Goal: Task Accomplishment & Management: Manage account settings

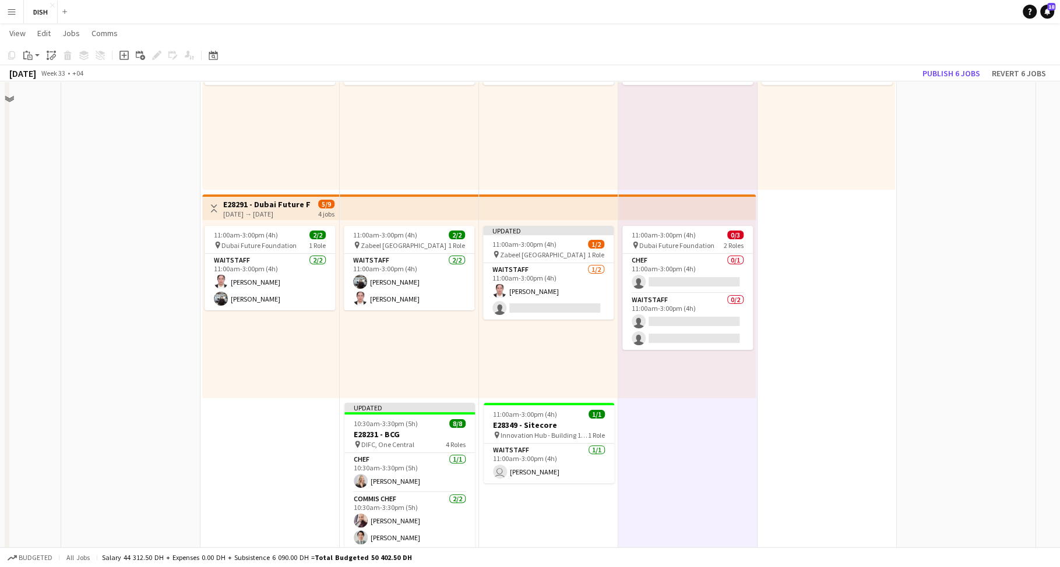
scroll to position [209, 0]
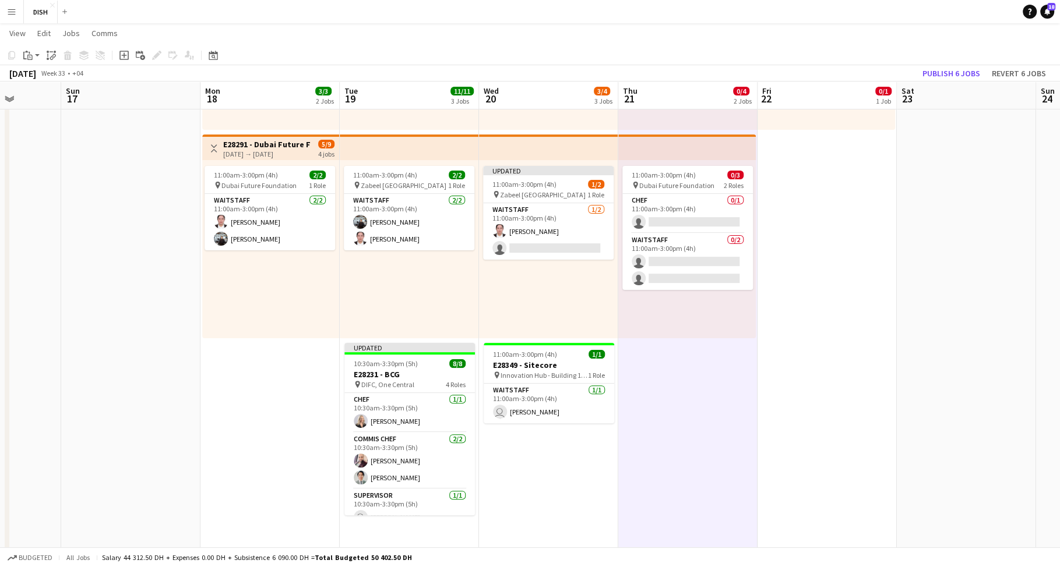
click at [283, 365] on app-date-cell "Toggle View MUR (Blast - Buffet) [DATE] → [DATE] 3/5 5 jobs 10:00am-3:00pm (5h)…" at bounding box center [269, 336] width 139 height 830
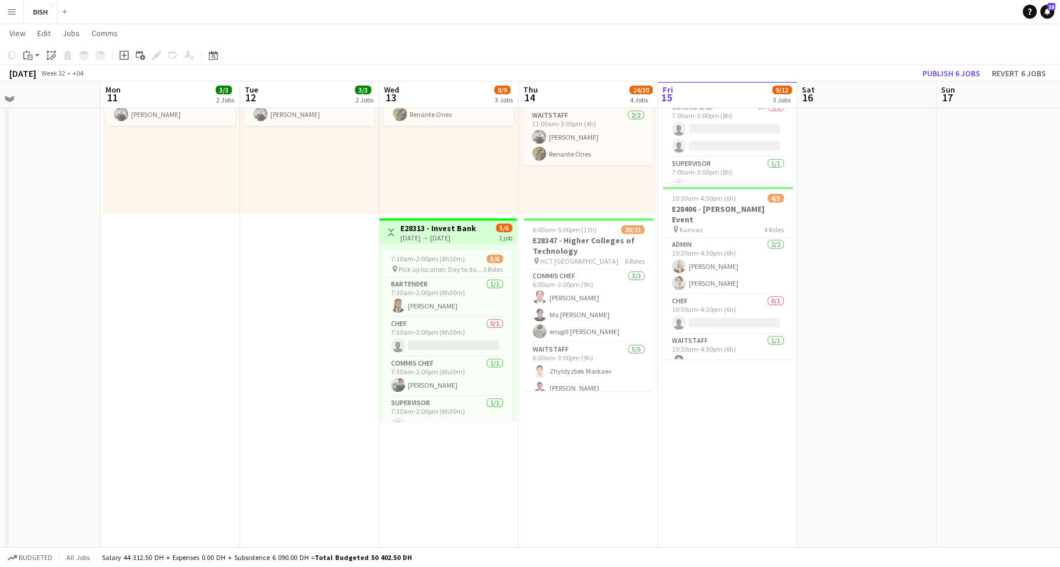
scroll to position [310, 0]
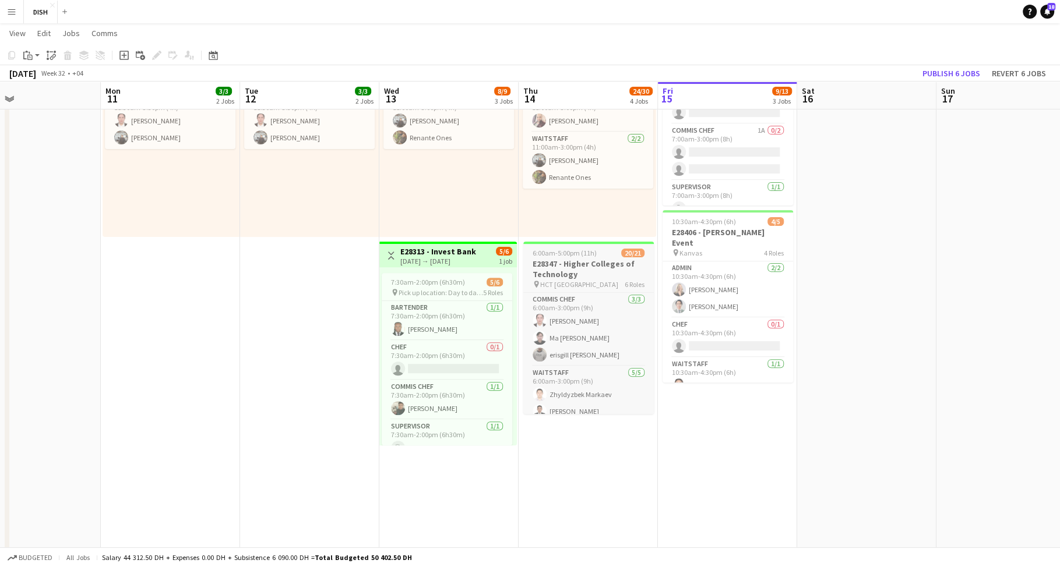
click at [591, 262] on h3 "E28347 - Higher Colleges of Technology" at bounding box center [588, 269] width 130 height 21
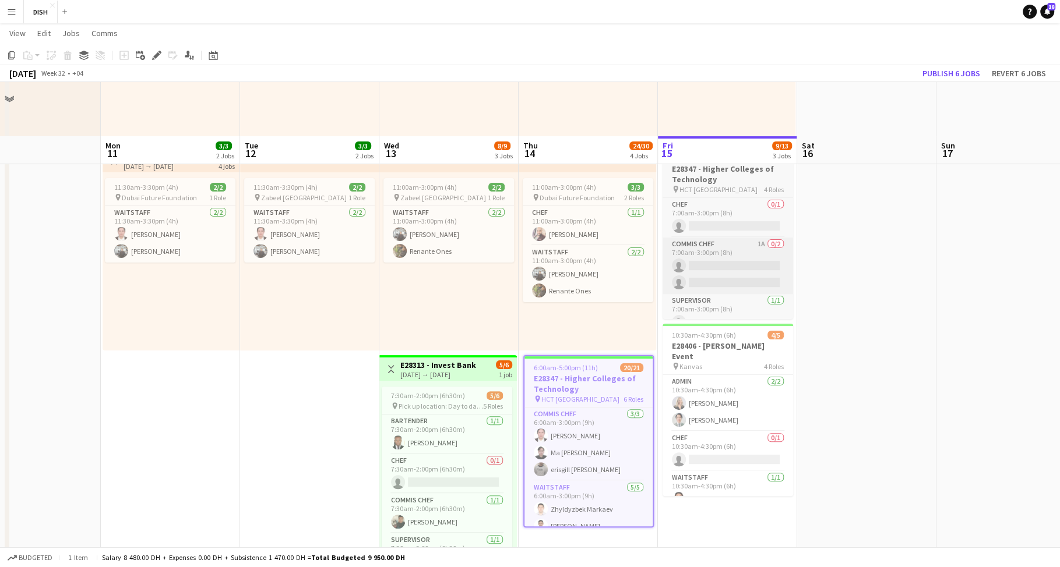
scroll to position [174, 0]
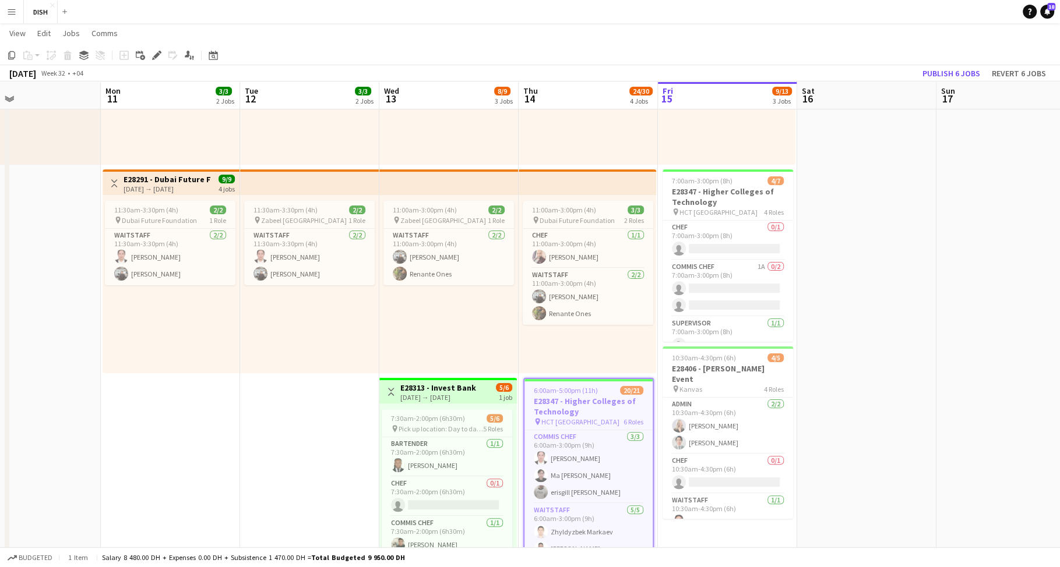
click at [840, 325] on app-date-cell at bounding box center [866, 371] width 139 height 830
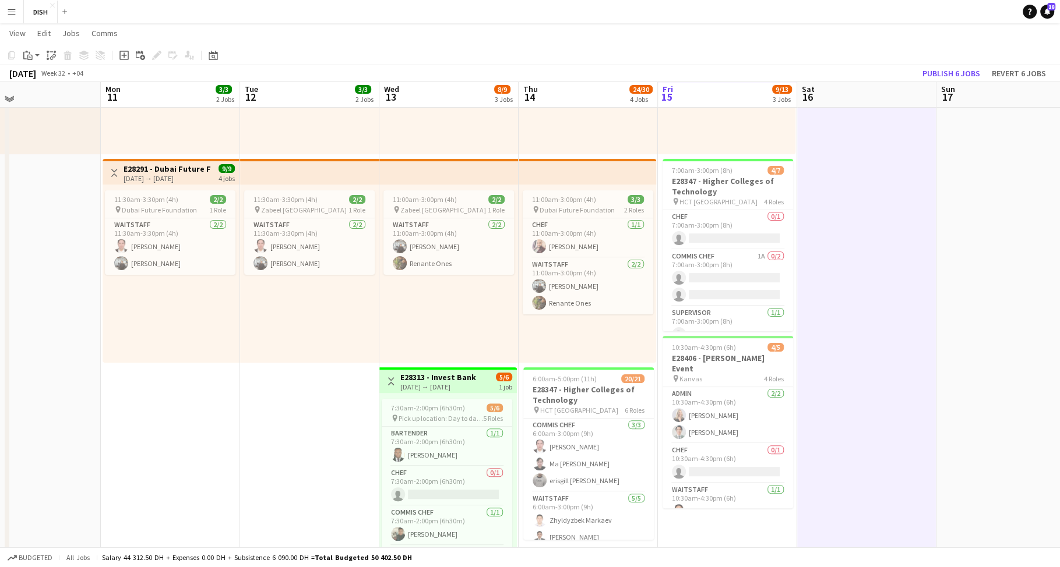
scroll to position [182, 0]
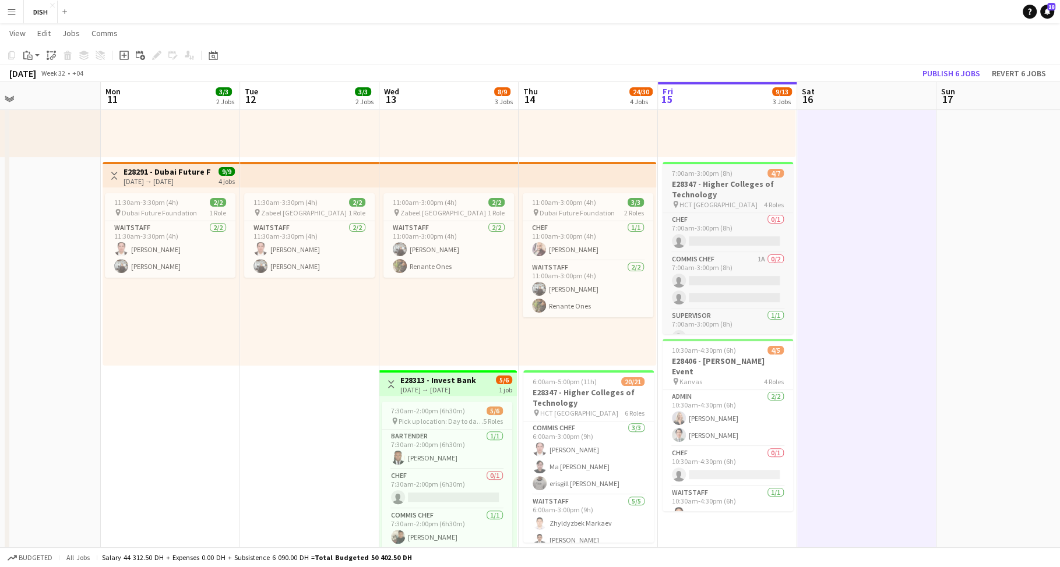
click at [744, 193] on h3 "E28347 - Higher Colleges of Technology" at bounding box center [727, 189] width 130 height 21
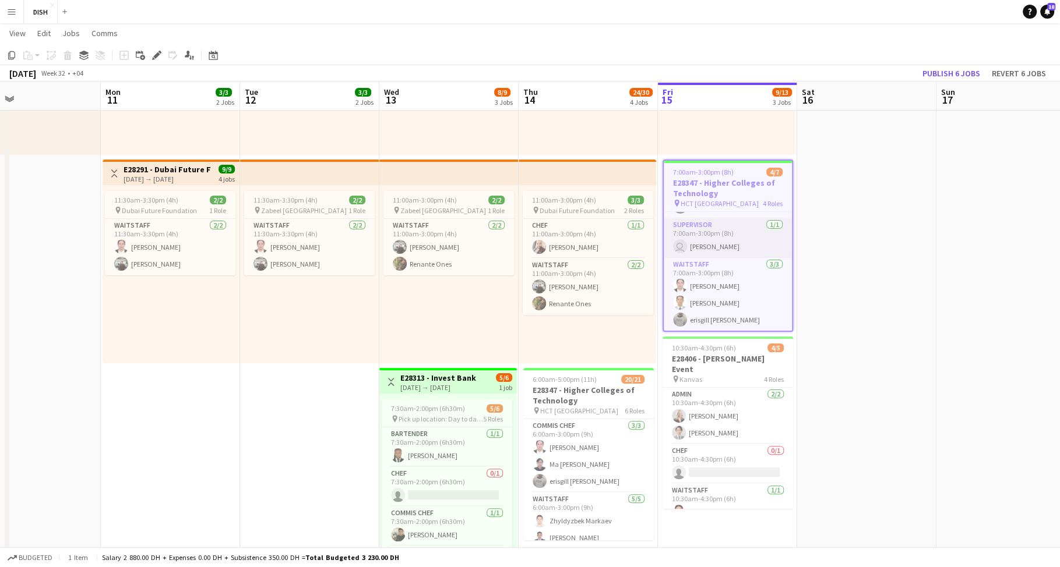
scroll to position [185, 0]
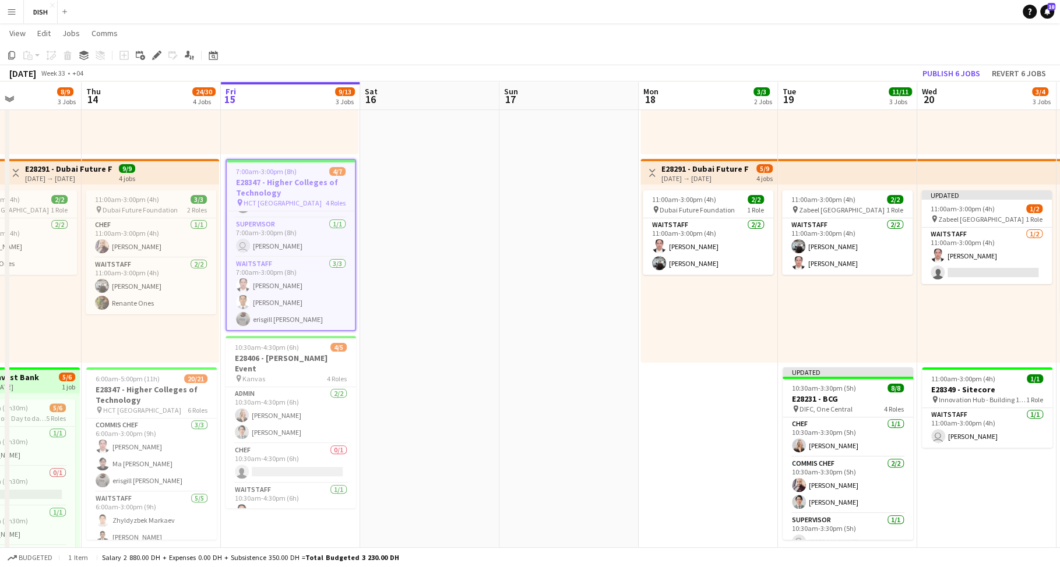
click at [693, 408] on app-date-cell "Toggle View MUR (Blast - Buffet) [DATE] → [DATE] 3/5 5 jobs 10:00am-3:00pm (5h)…" at bounding box center [707, 361] width 139 height 830
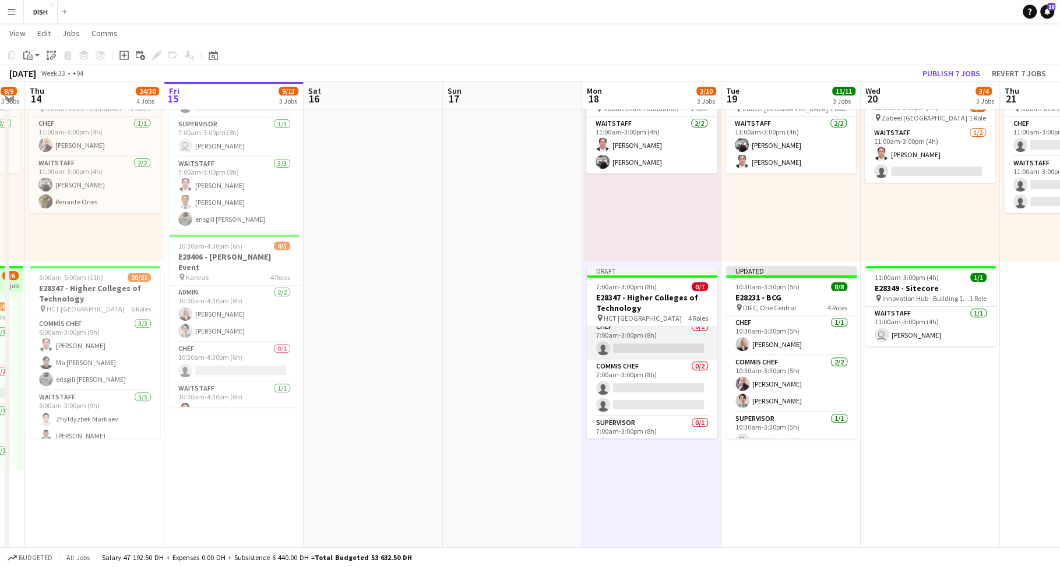
scroll to position [0, 0]
click at [664, 343] on app-card-role "Chef 0/1 7:00am-3:00pm (8h) single-neutral-actions" at bounding box center [652, 347] width 130 height 40
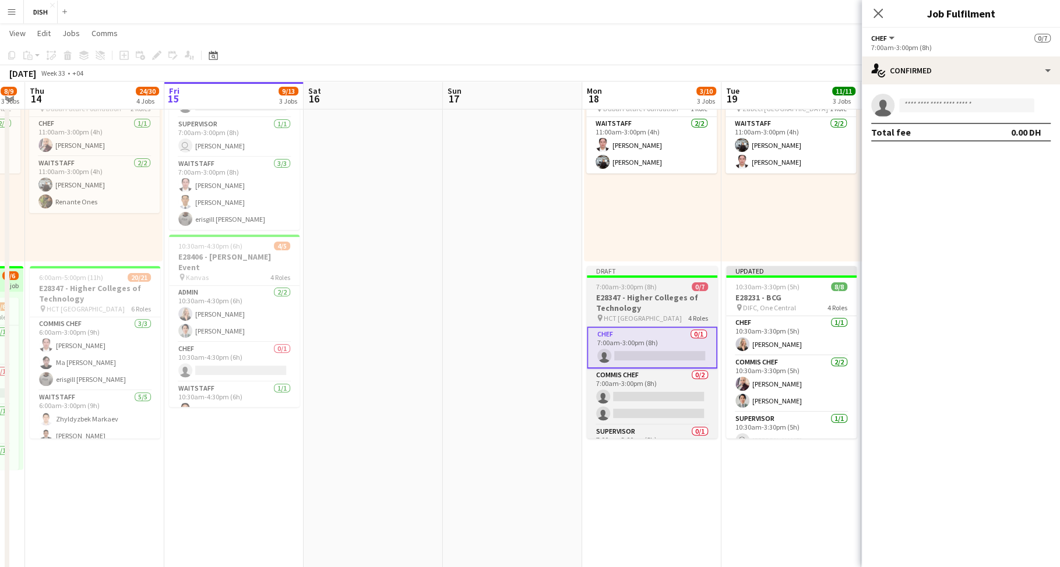
click at [640, 286] on span "7:00am-3:00pm (8h)" at bounding box center [626, 287] width 61 height 9
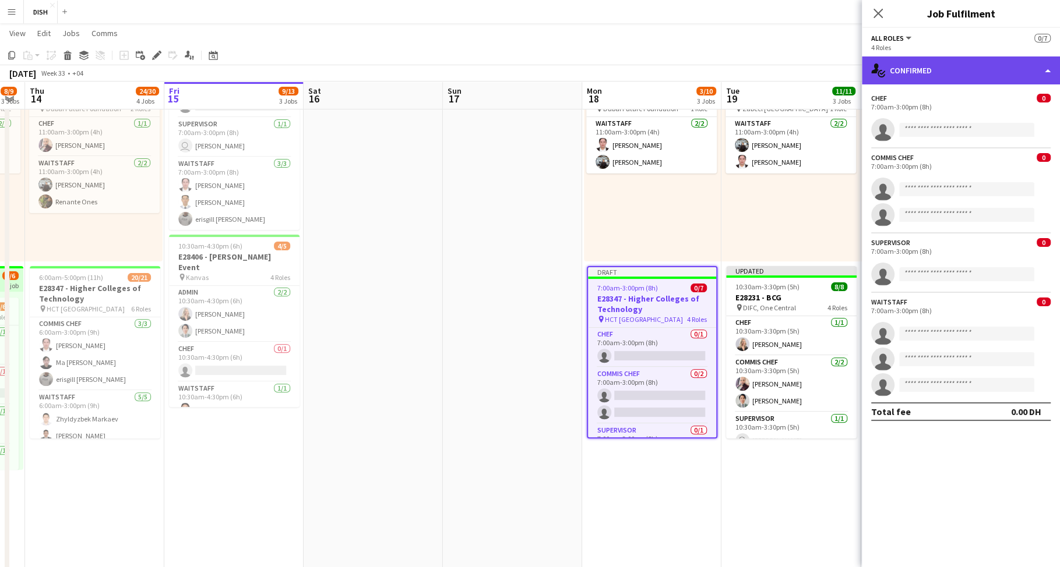
click at [1015, 70] on div "single-neutral-actions-check-2 Confirmed" at bounding box center [961, 71] width 198 height 28
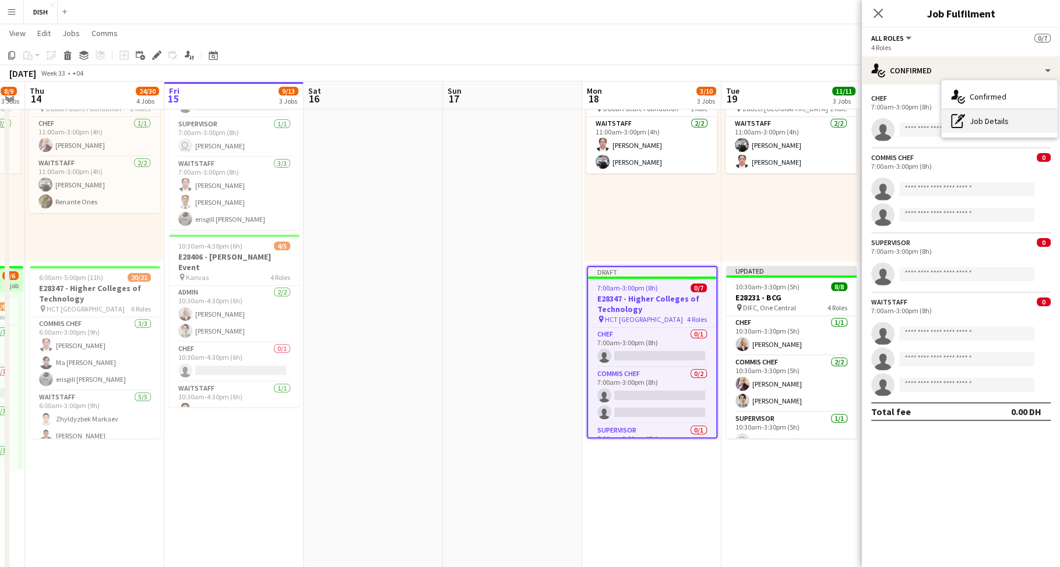
click at [1003, 118] on div "pen-write Job Details" at bounding box center [998, 121] width 115 height 23
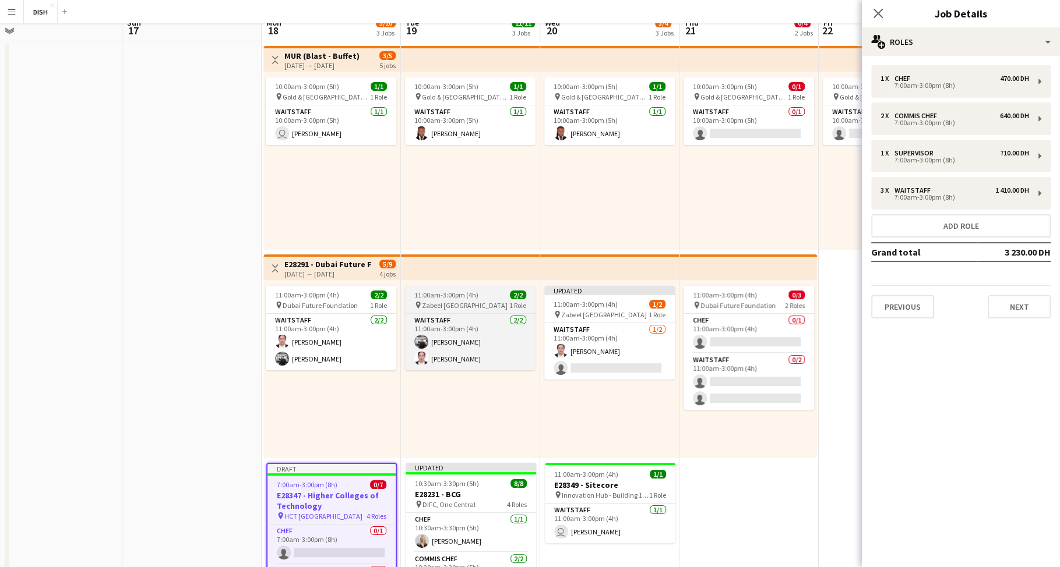
scroll to position [119, 0]
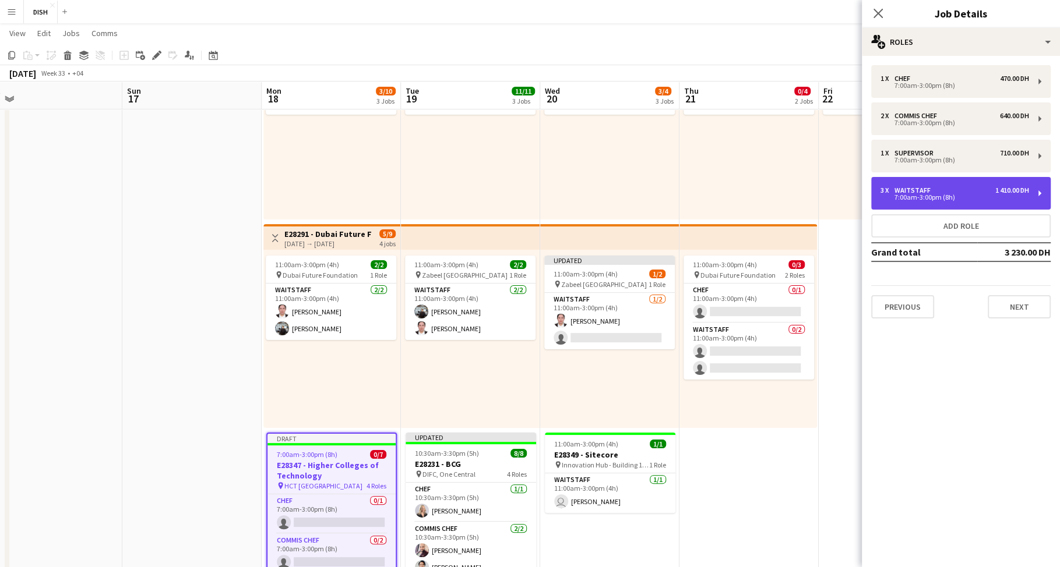
click at [954, 195] on div "7:00am-3:00pm (8h)" at bounding box center [954, 198] width 149 height 6
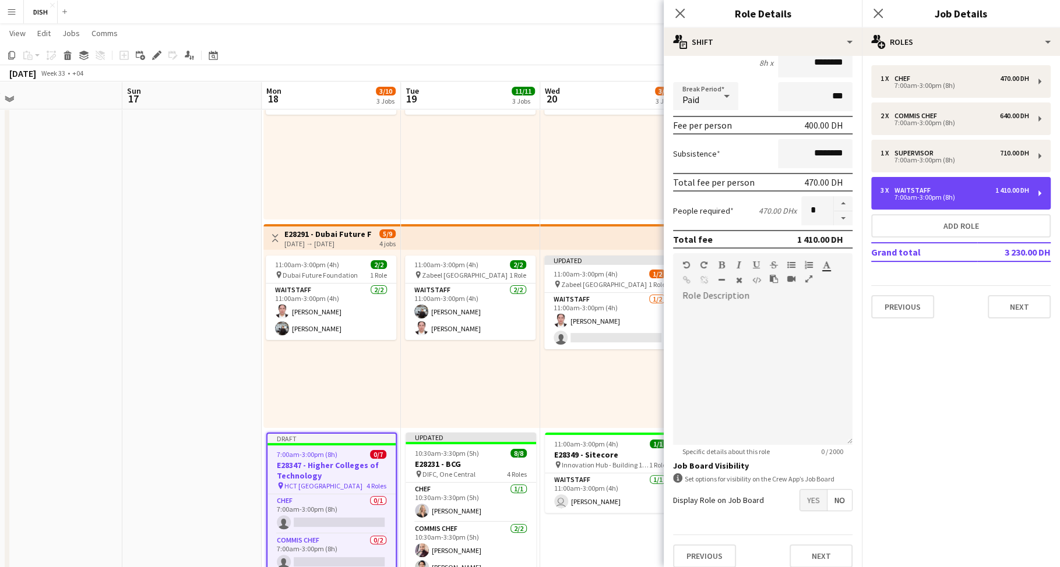
scroll to position [127, 0]
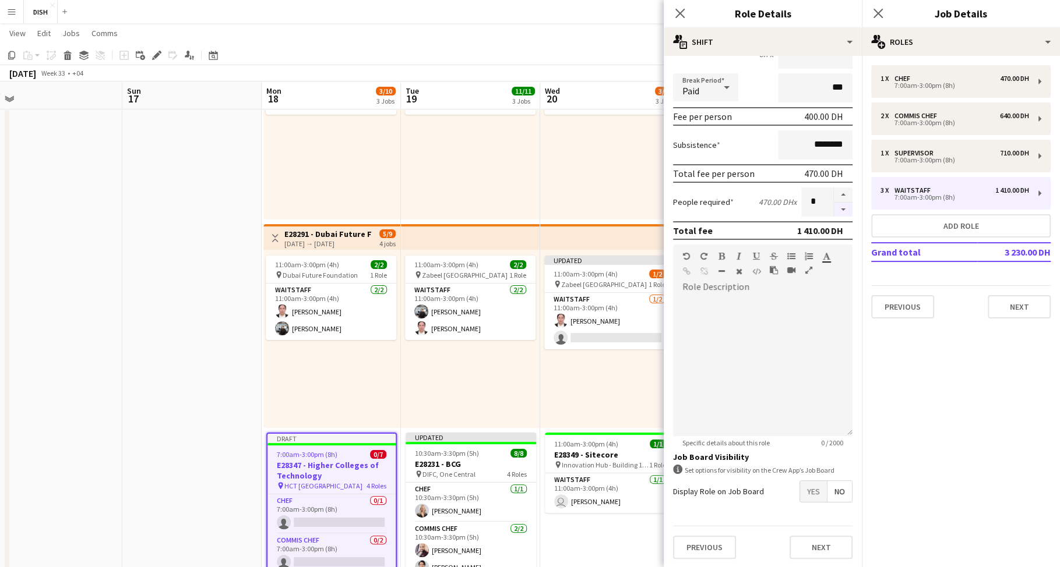
click at [834, 210] on button "button" at bounding box center [843, 210] width 19 height 15
type input "*"
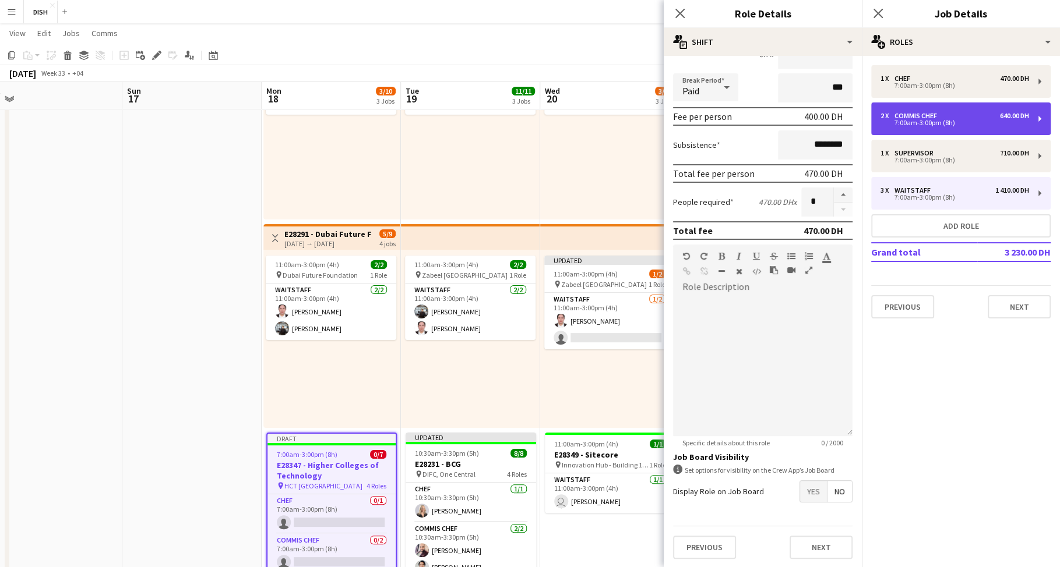
click at [970, 122] on div "7:00am-3:00pm (8h)" at bounding box center [954, 123] width 149 height 6
type input "**********"
type input "********"
type input "*******"
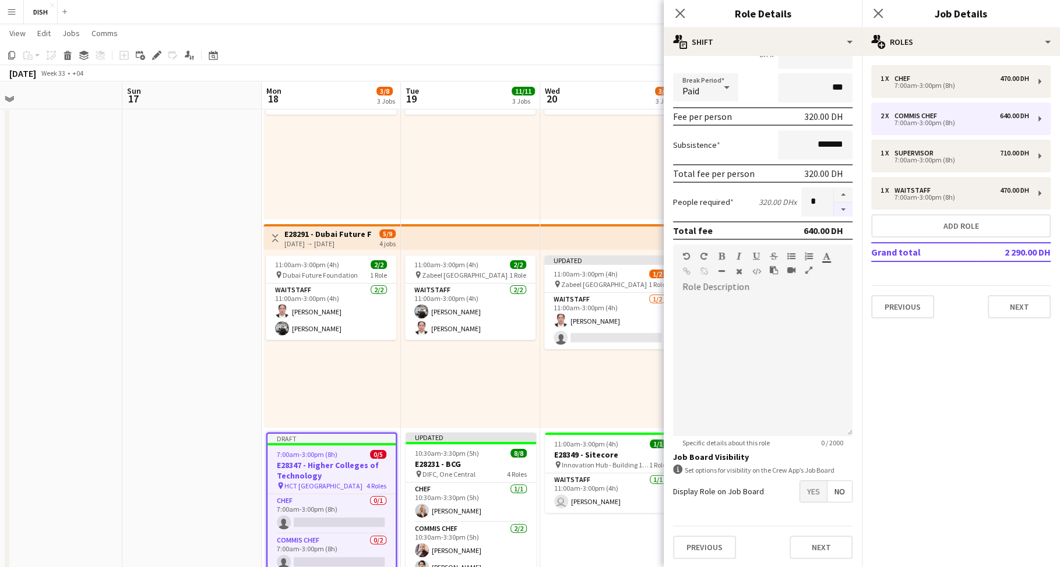
click at [834, 209] on button "button" at bounding box center [843, 210] width 19 height 15
type input "*"
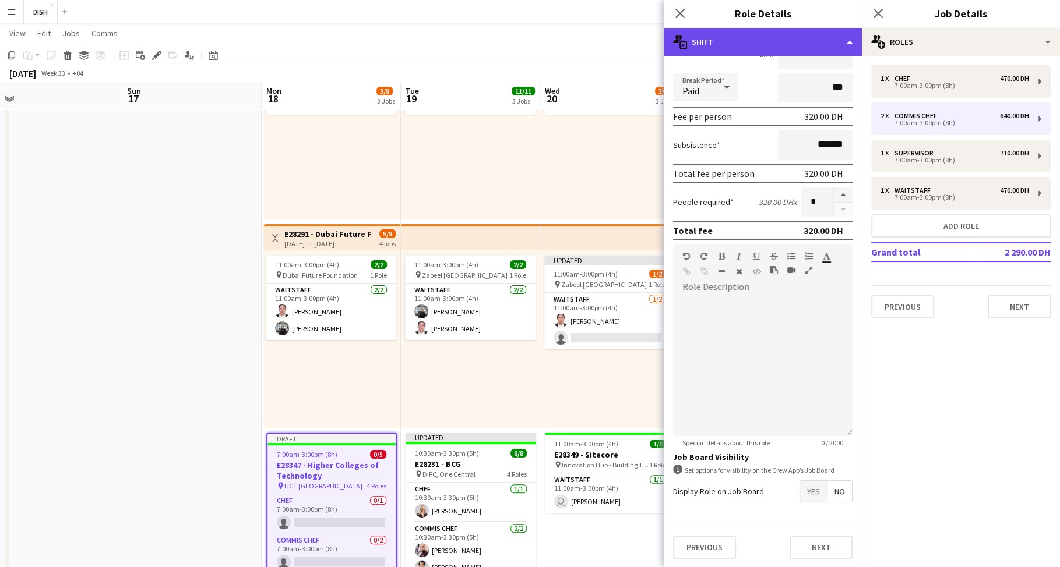
click at [820, 47] on div "multiple-actions-text Shift" at bounding box center [763, 42] width 198 height 28
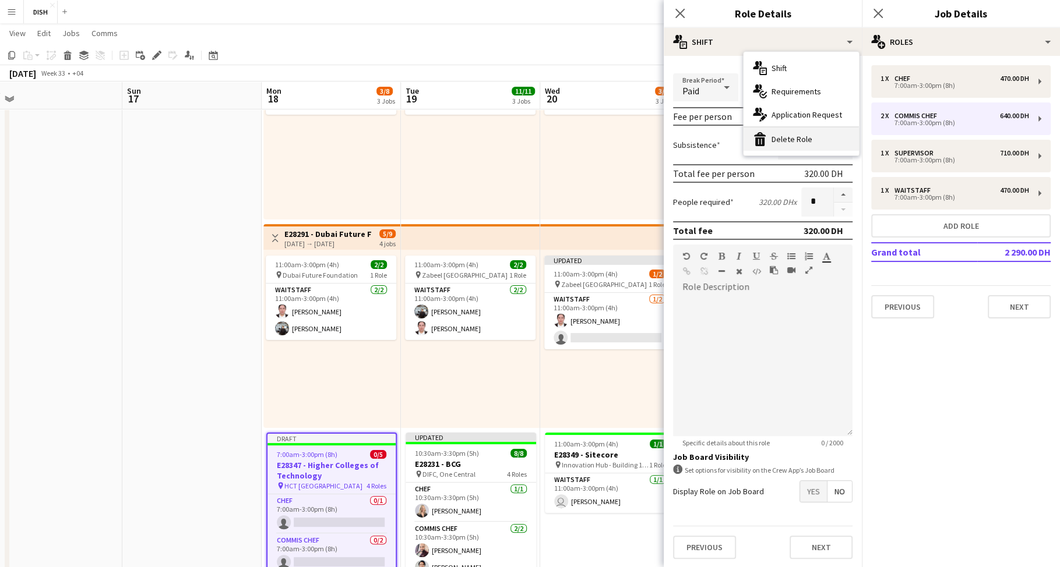
click at [821, 135] on div "bin-2 Delete Role" at bounding box center [800, 139] width 115 height 23
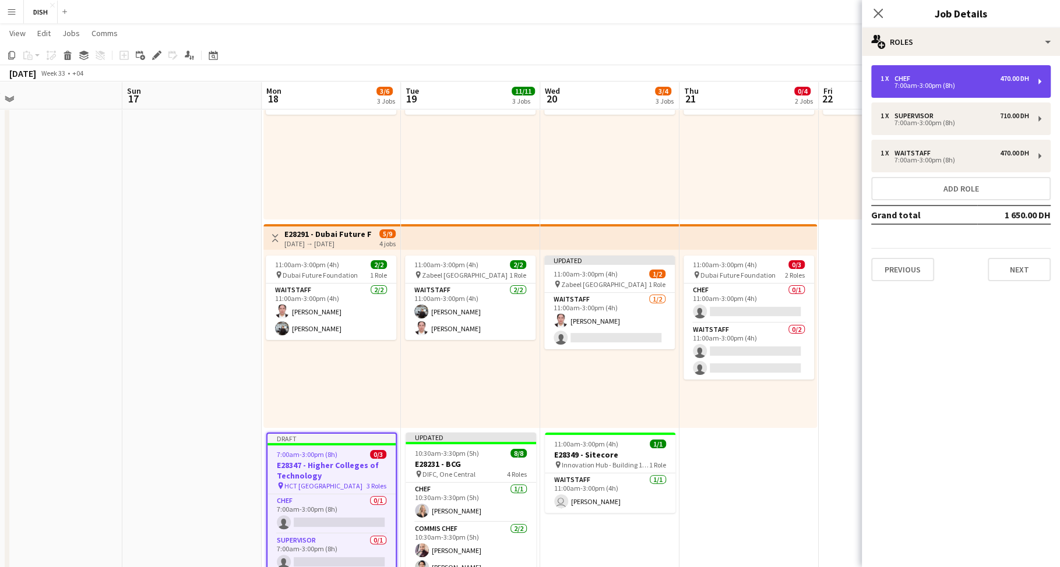
click at [946, 83] on div "7:00am-3:00pm (8h)" at bounding box center [954, 86] width 149 height 6
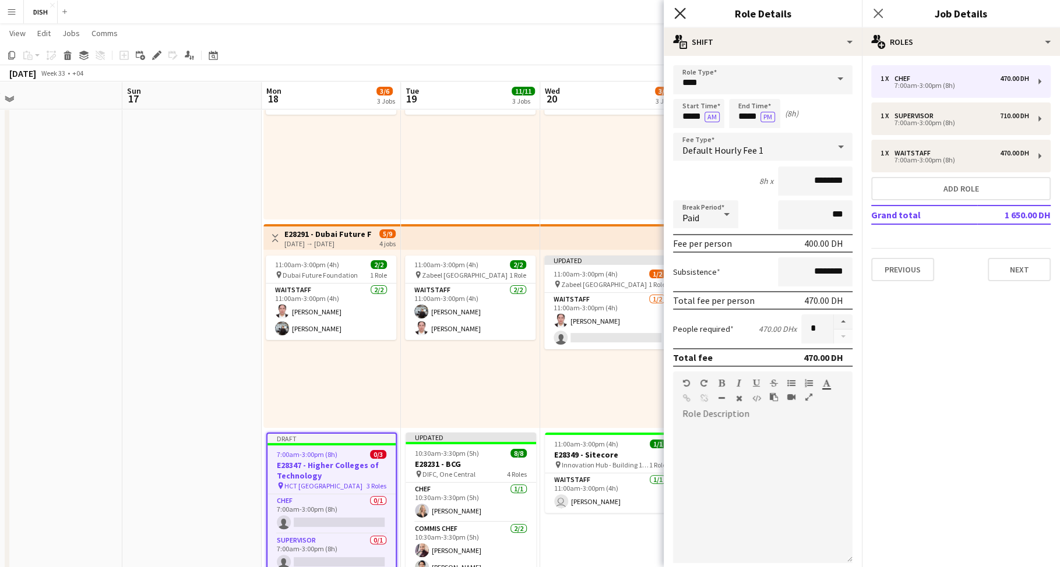
click at [681, 13] on icon "Close pop-in" at bounding box center [679, 13] width 11 height 11
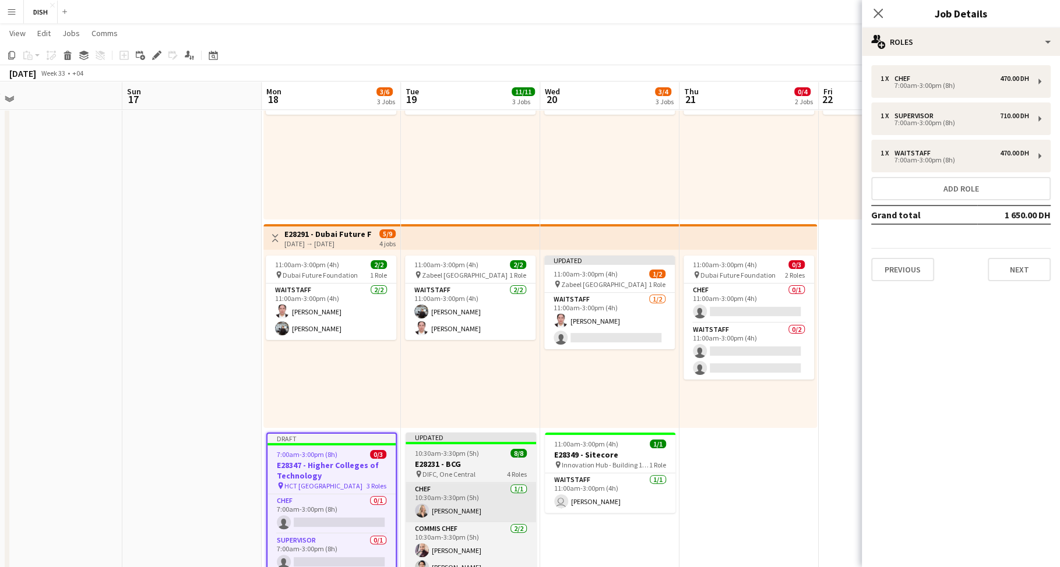
scroll to position [249, 0]
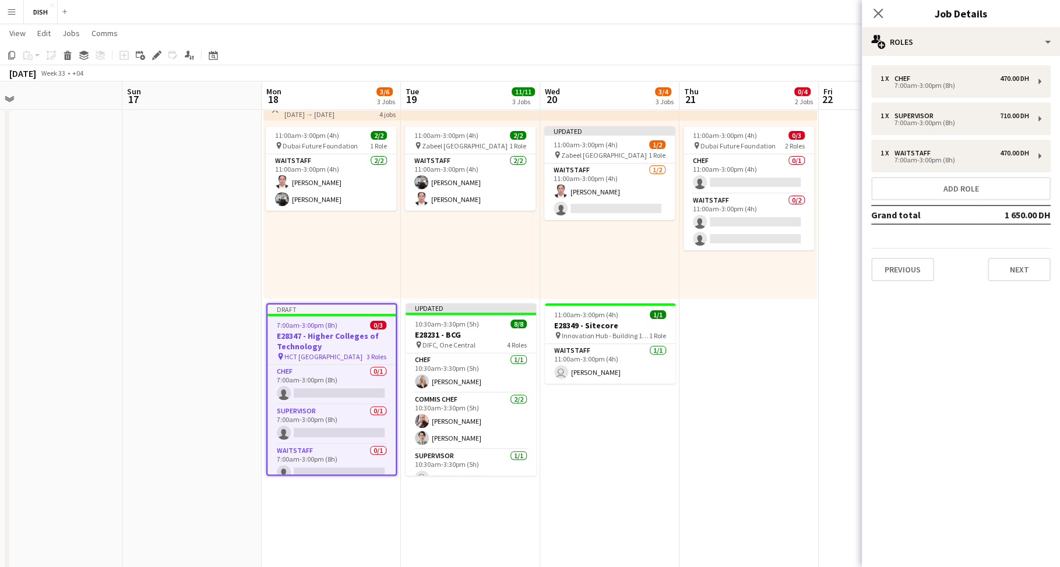
click at [609, 433] on app-date-cell "10:00am-3:00pm (5h) 1/1 pin [GEOGRAPHIC_DATA], [GEOGRAPHIC_DATA] - Al Quoz - Al…" at bounding box center [609, 297] width 139 height 830
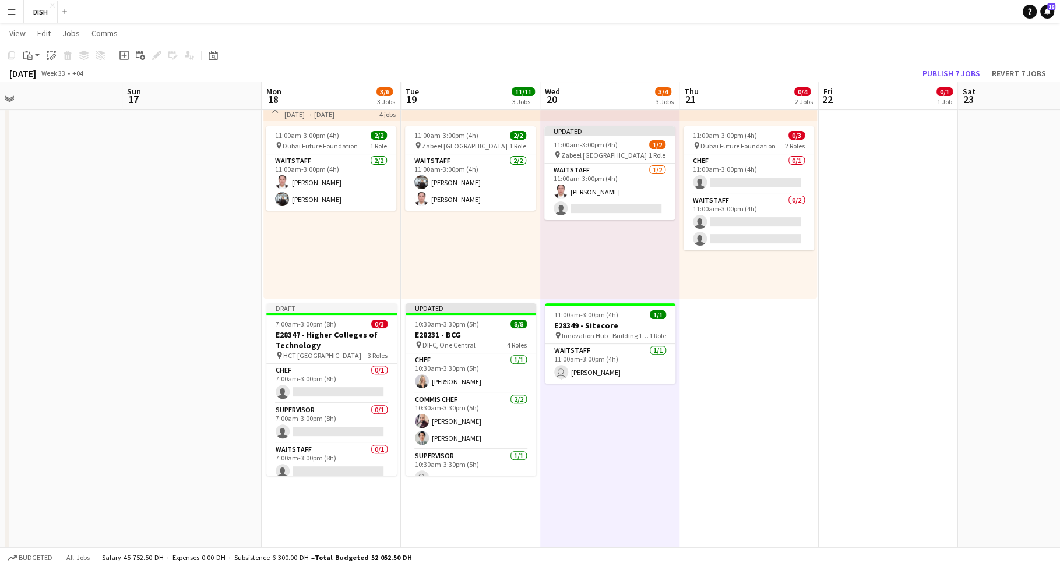
click at [610, 427] on app-date-cell "10:00am-3:00pm (5h) 1/1 pin [GEOGRAPHIC_DATA], [GEOGRAPHIC_DATA] - Al Quoz - Al…" at bounding box center [609, 297] width 139 height 830
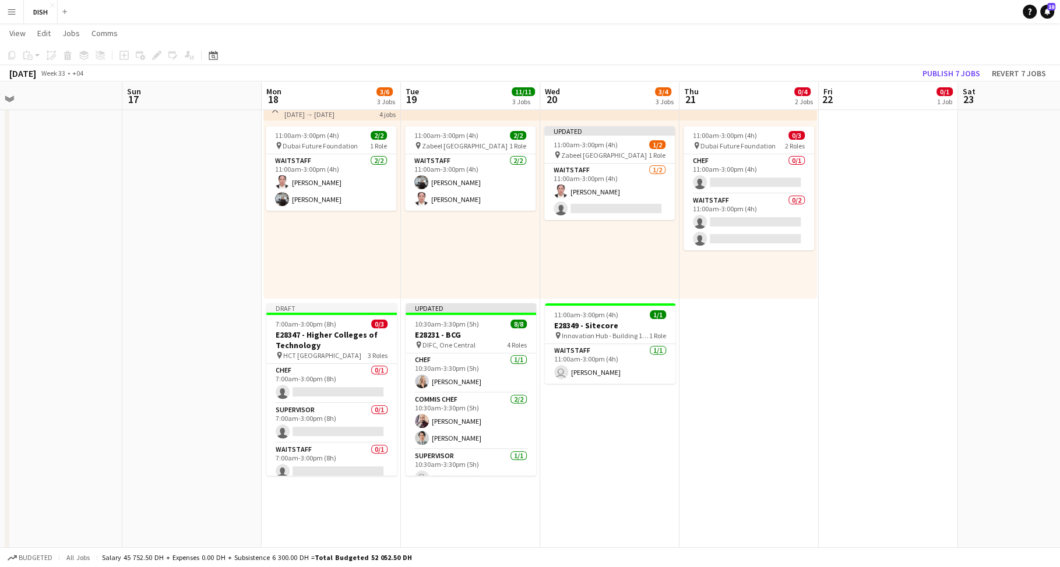
click at [726, 405] on app-date-cell "10:00am-3:00pm (5h) 0/1 pin [GEOGRAPHIC_DATA], Sheikh Zayed Rd - Al Quoz - Al Q…" at bounding box center [748, 297] width 139 height 830
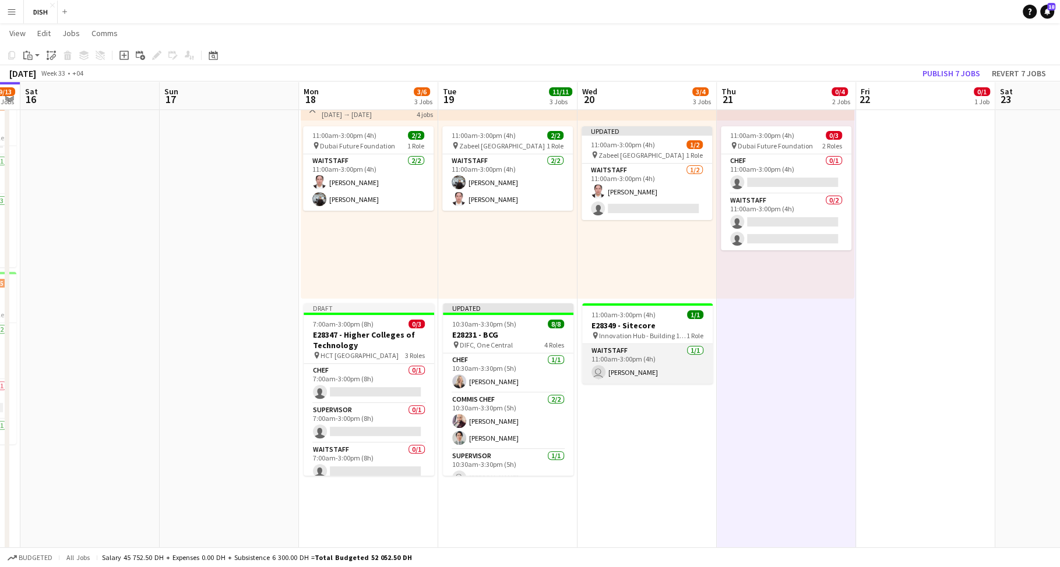
scroll to position [0, 405]
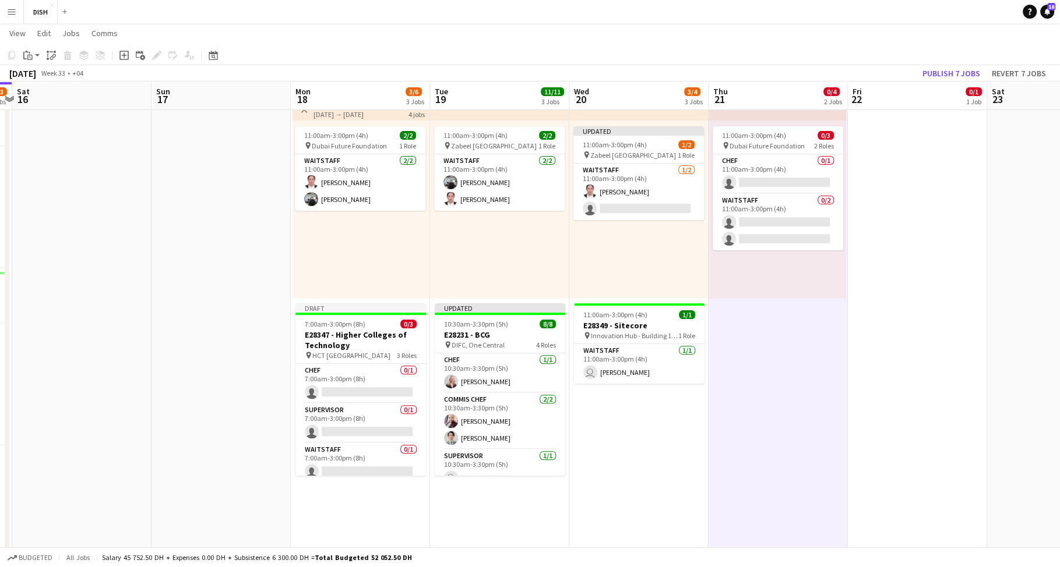
click at [658, 442] on app-date-cell "10:00am-3:00pm (5h) 1/1 pin [GEOGRAPHIC_DATA], [GEOGRAPHIC_DATA] - Al Quoz - Al…" at bounding box center [638, 297] width 139 height 830
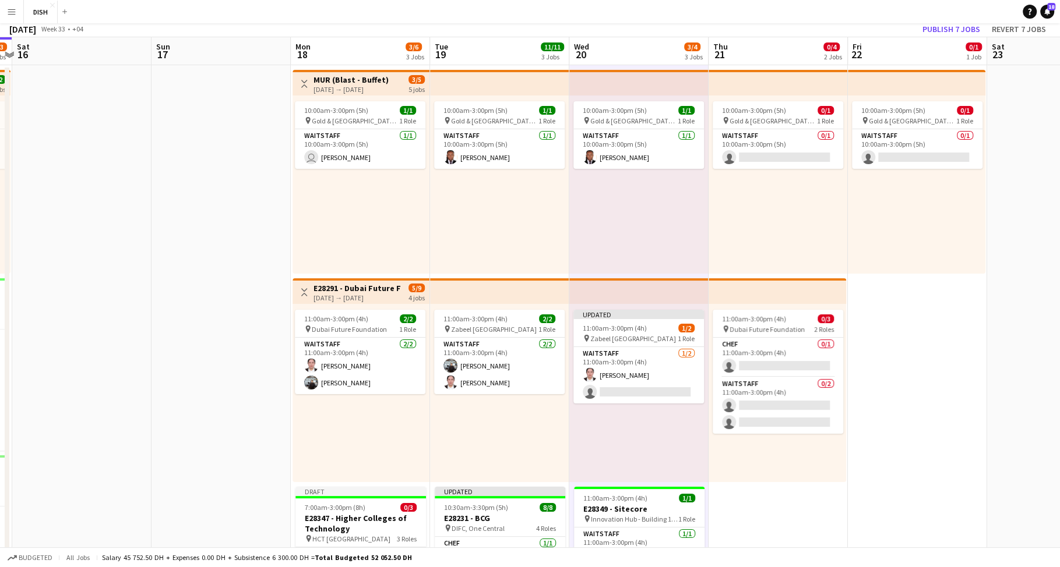
scroll to position [0, 0]
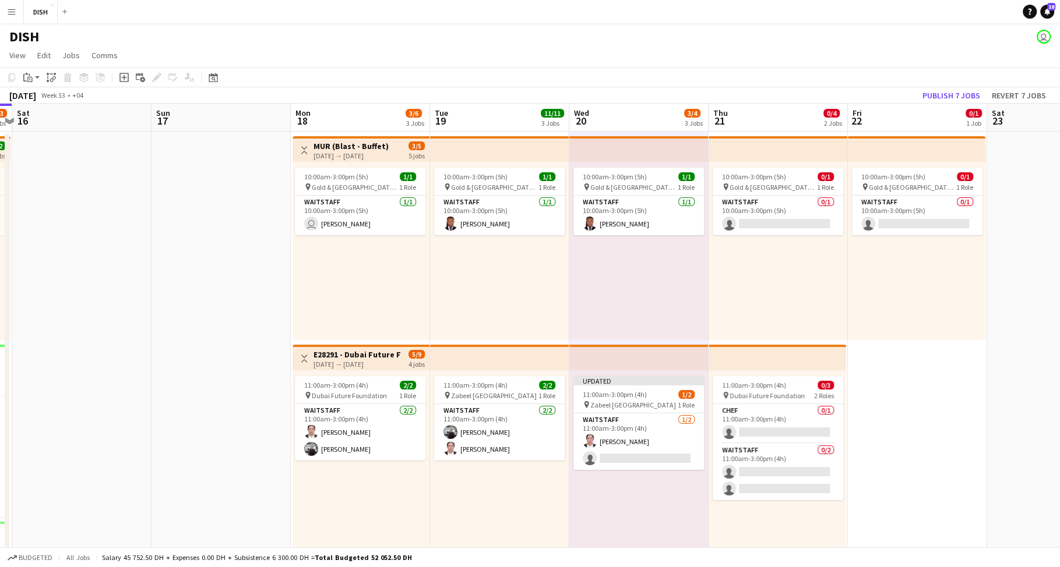
click at [240, 389] on app-date-cell at bounding box center [220, 547] width 139 height 830
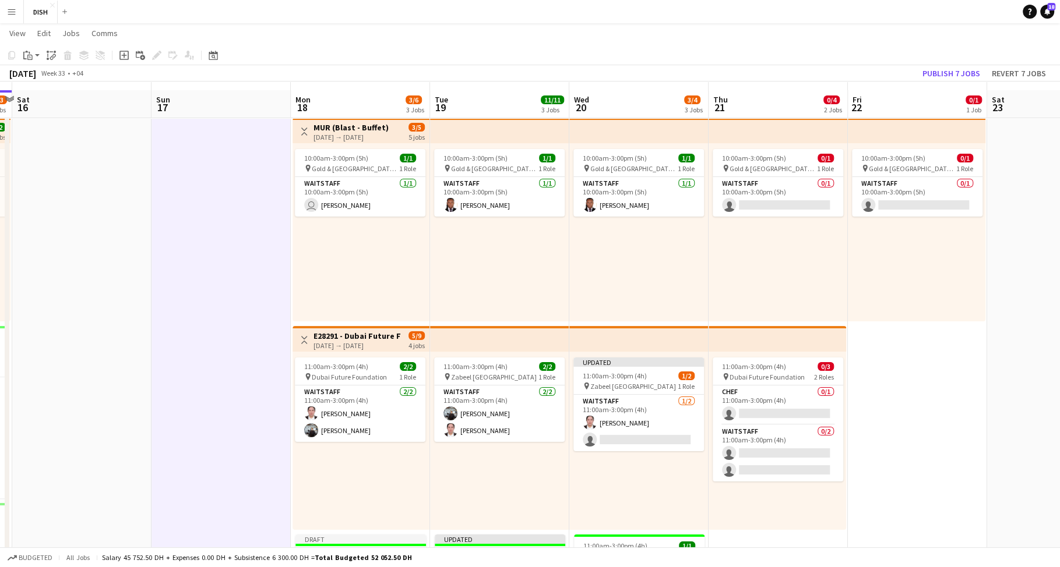
scroll to position [26, 0]
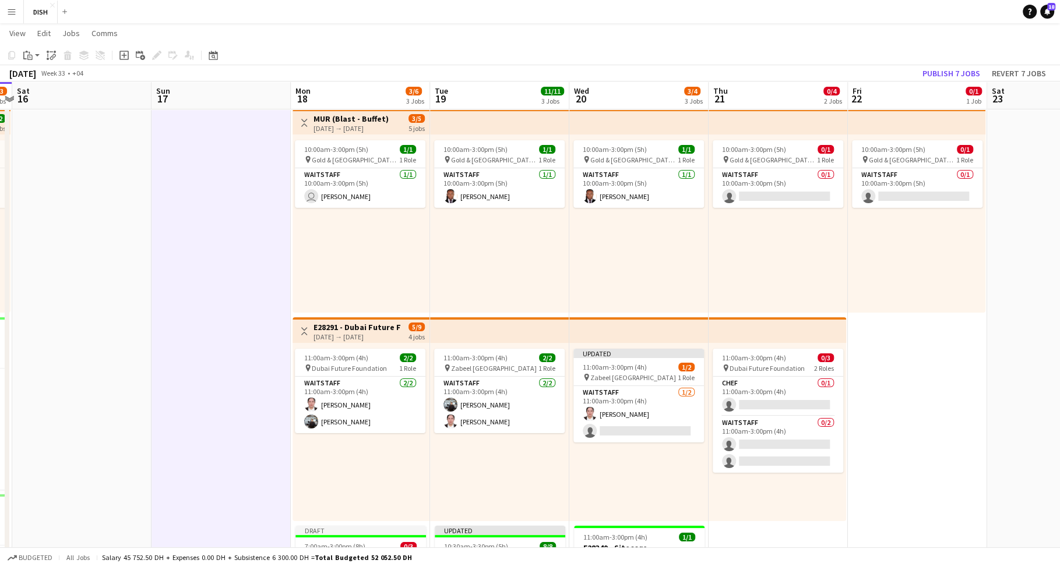
click at [487, 324] on app-top-bar at bounding box center [499, 330] width 139 height 26
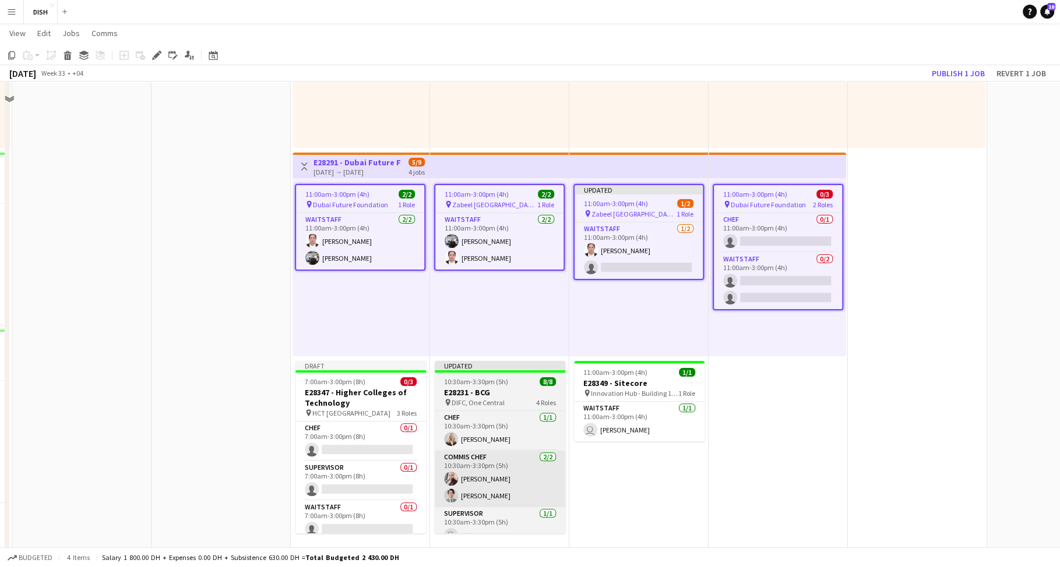
scroll to position [251, 0]
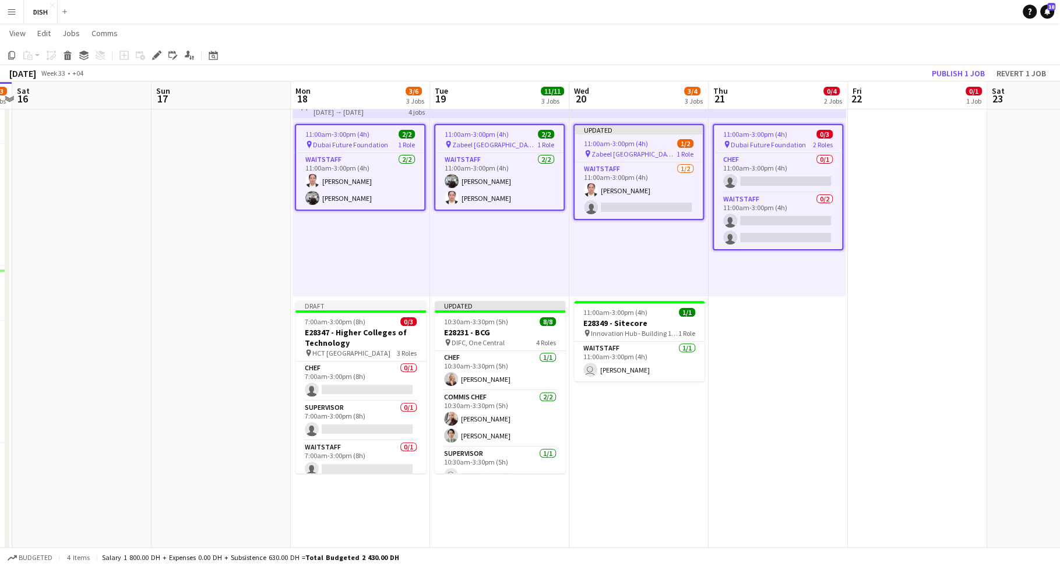
click at [703, 403] on app-date-cell "10:00am-3:00pm (5h) 1/1 pin [GEOGRAPHIC_DATA], [GEOGRAPHIC_DATA] - Al Quoz - Al…" at bounding box center [638, 294] width 139 height 830
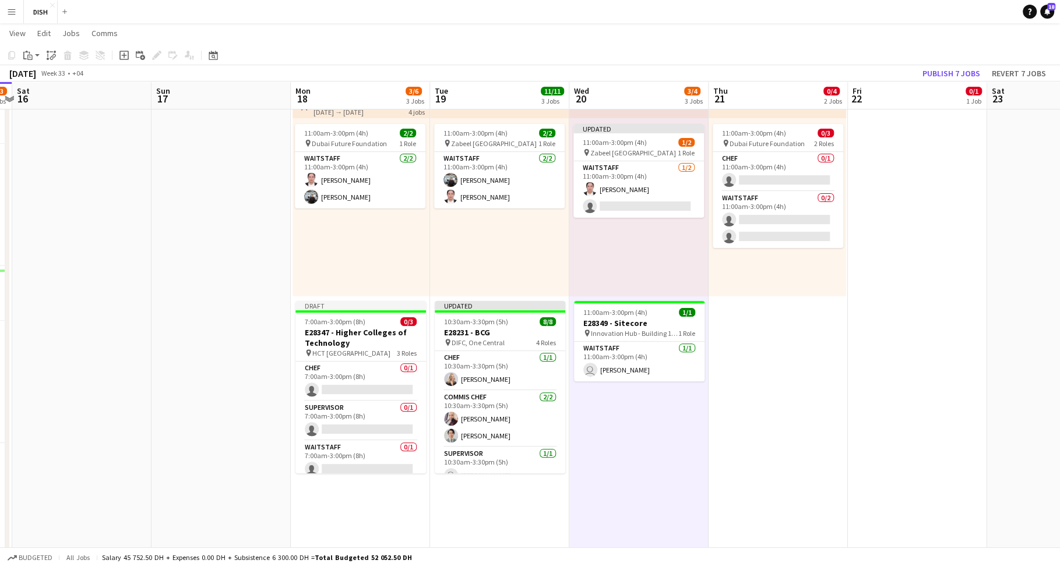
click at [755, 368] on app-date-cell "10:00am-3:00pm (5h) 0/1 pin [GEOGRAPHIC_DATA], Sheikh Zayed Rd - Al Quoz - Al Q…" at bounding box center [777, 294] width 139 height 830
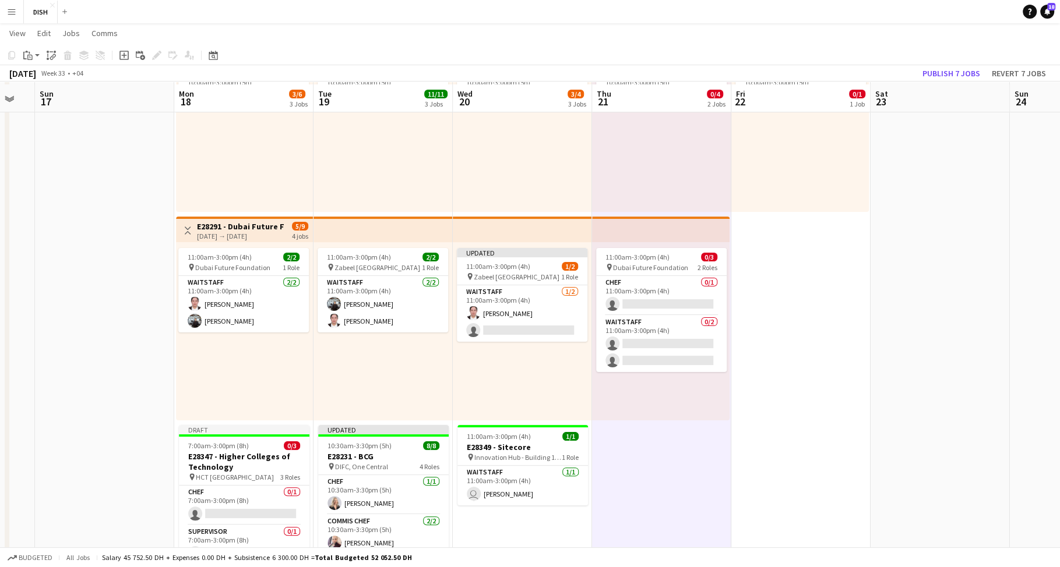
scroll to position [240, 0]
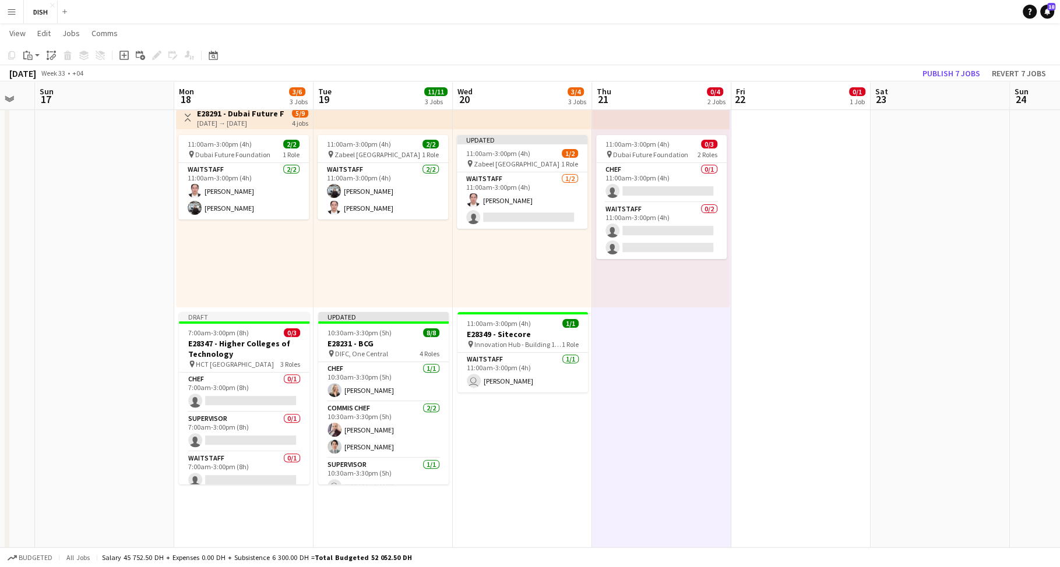
click at [763, 352] on app-date-cell "10:00am-3:00pm (5h) 0/1 pin [GEOGRAPHIC_DATA], Sheikh Zayed Rd - Al Quoz - Al Q…" at bounding box center [800, 305] width 139 height 830
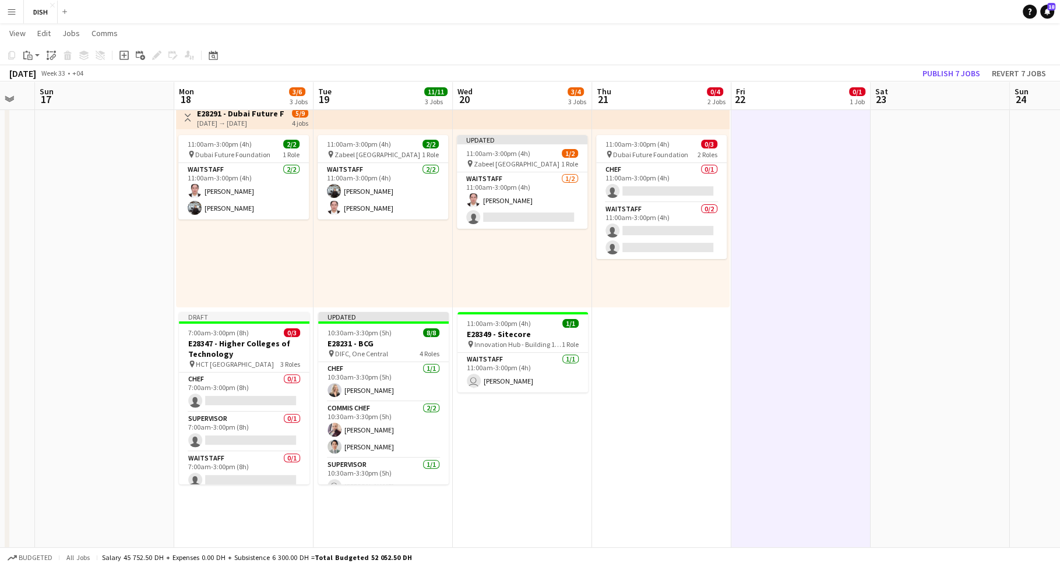
click at [698, 375] on app-date-cell "10:00am-3:00pm (5h) 0/1 pin [GEOGRAPHIC_DATA], Sheikh Zayed Rd - Al Quoz - Al Q…" at bounding box center [661, 305] width 139 height 830
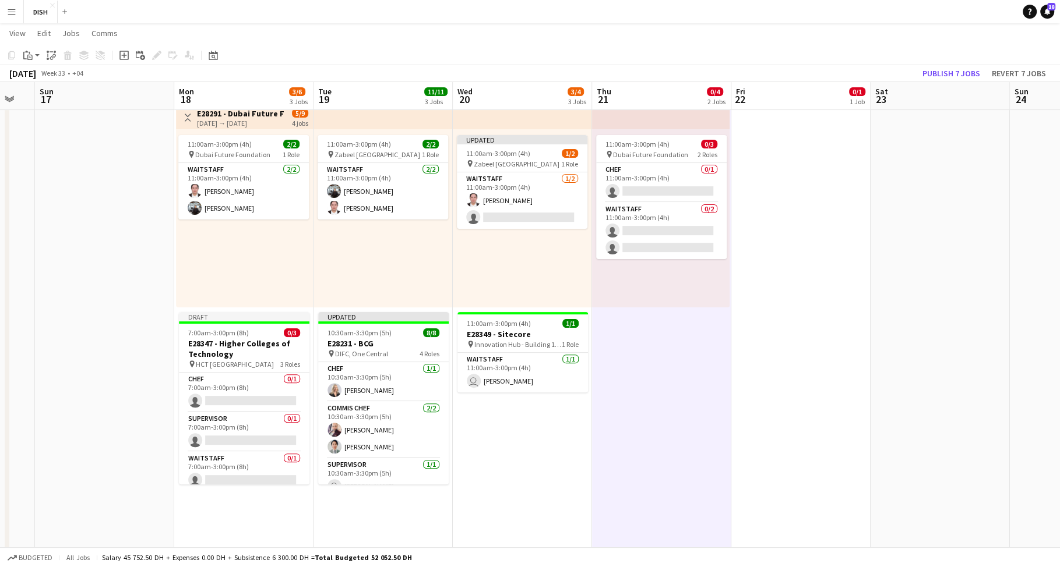
click at [535, 410] on app-date-cell "10:00am-3:00pm (5h) 1/1 pin [GEOGRAPHIC_DATA], [GEOGRAPHIC_DATA] - Al Quoz - Al…" at bounding box center [522, 305] width 139 height 830
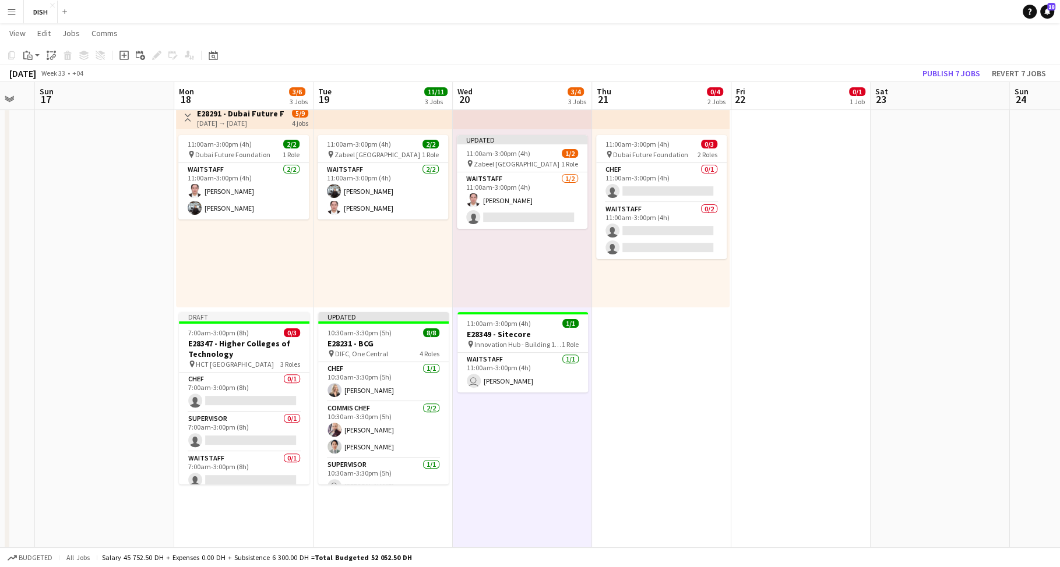
click at [615, 402] on app-date-cell "10:00am-3:00pm (5h) 0/1 pin [GEOGRAPHIC_DATA], Sheikh Zayed Rd - Al Quoz - Al Q…" at bounding box center [661, 305] width 139 height 830
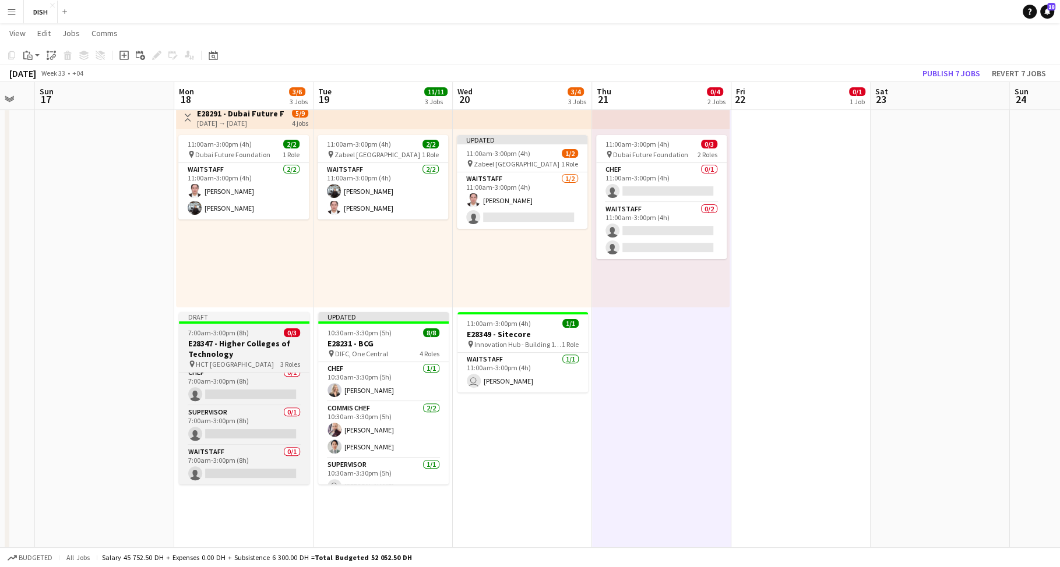
scroll to position [0, 0]
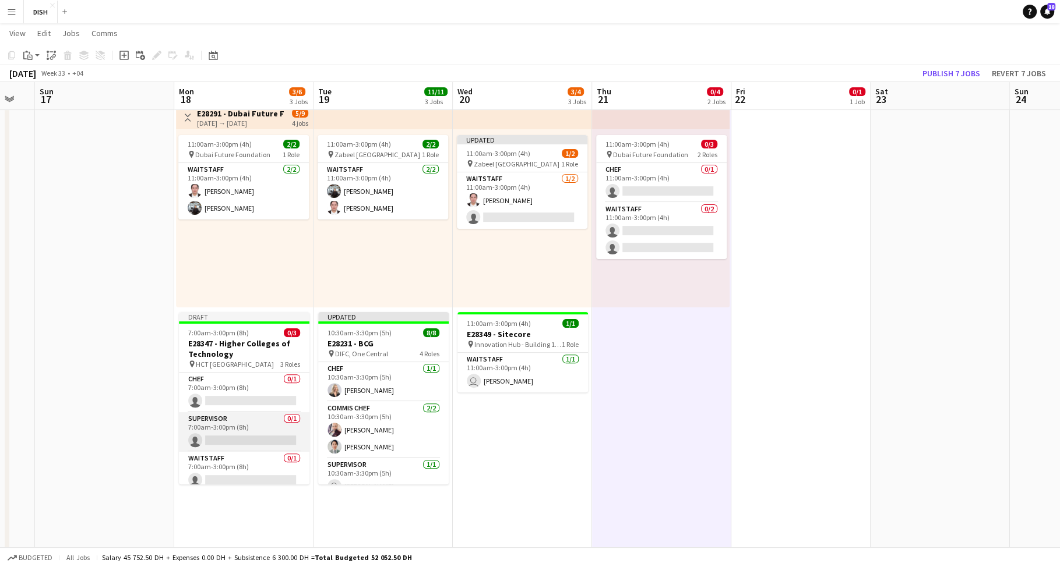
click at [230, 419] on app-card-role "Supervisor 0/1 7:00am-3:00pm (8h) single-neutral-actions" at bounding box center [244, 432] width 130 height 40
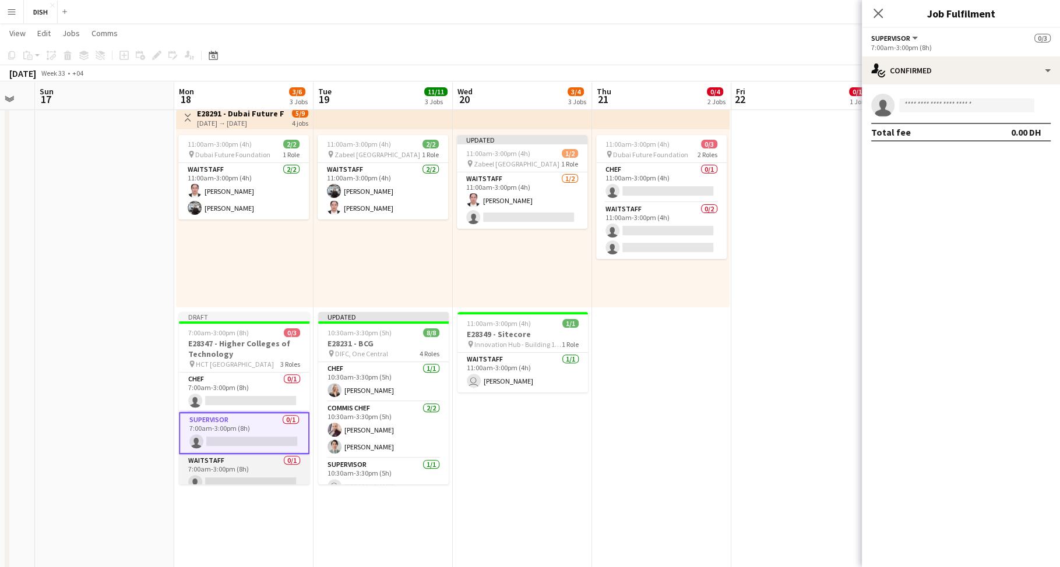
click at [231, 458] on app-card-role "Waitstaff 0/1 7:00am-3:00pm (8h) single-neutral-actions" at bounding box center [244, 474] width 130 height 40
click at [242, 421] on app-card-role "Supervisor 0/1 7:00am-3:00pm (8h) single-neutral-actions" at bounding box center [244, 432] width 130 height 40
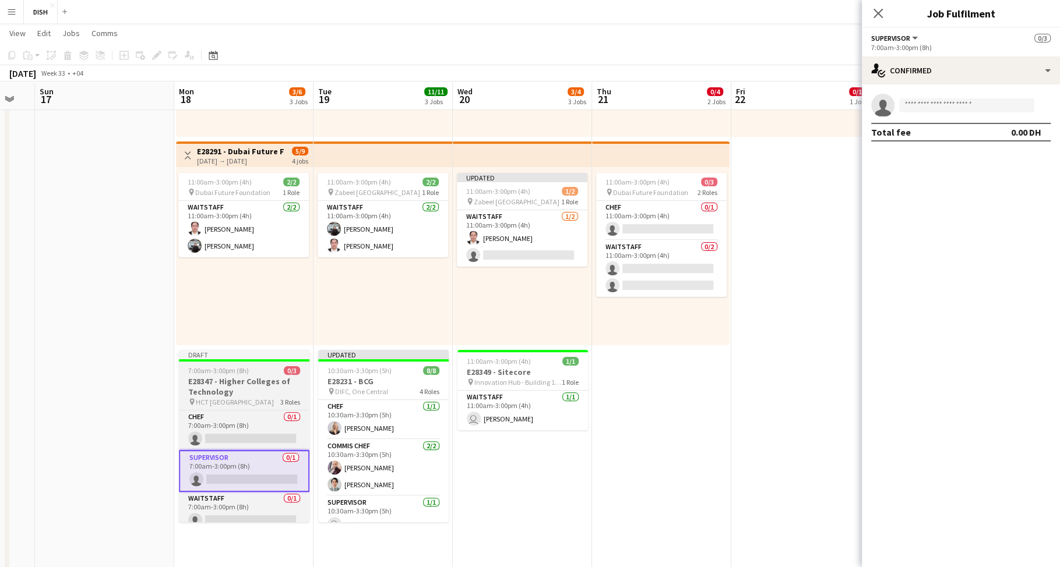
scroll to position [203, 0]
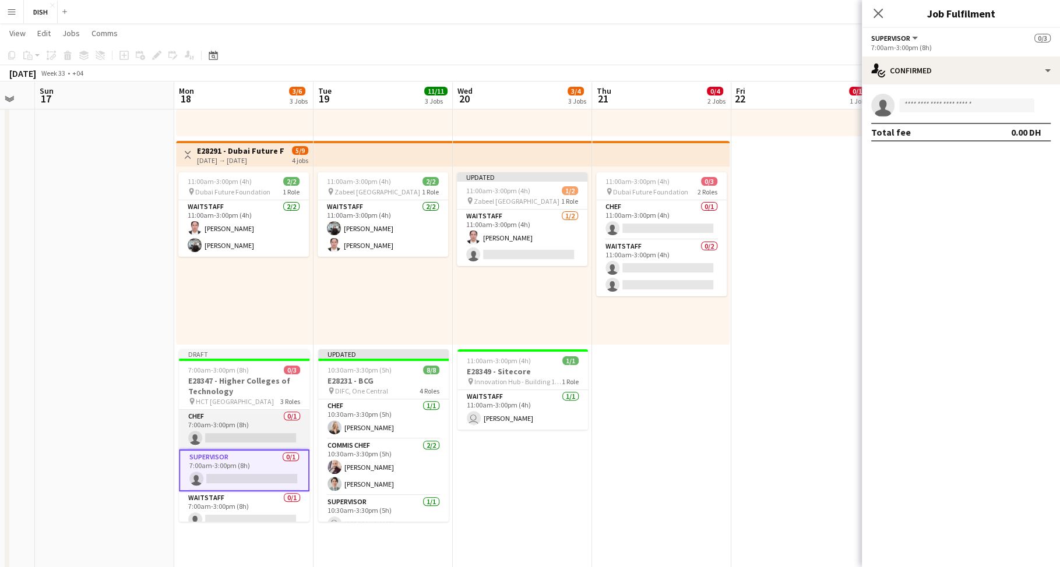
click at [243, 427] on app-card-role "Chef 0/1 7:00am-3:00pm (8h) single-neutral-actions" at bounding box center [244, 430] width 130 height 40
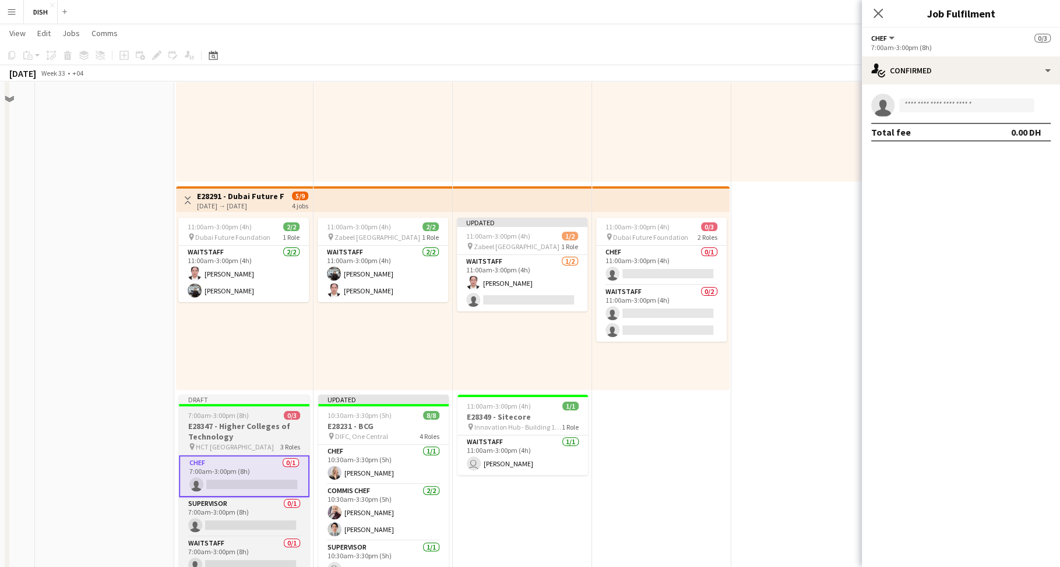
scroll to position [72, 0]
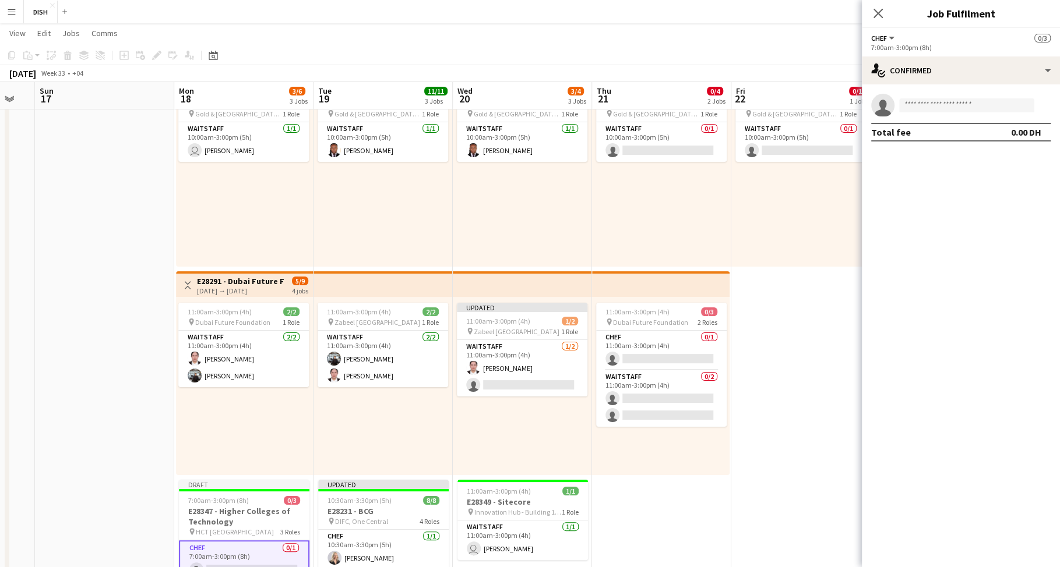
click at [227, 421] on div "11:00am-3:00pm (4h) 2/2 pin Dubai Future Foundation 1 Role Waitstaff [DATE] 11:…" at bounding box center [244, 386] width 137 height 178
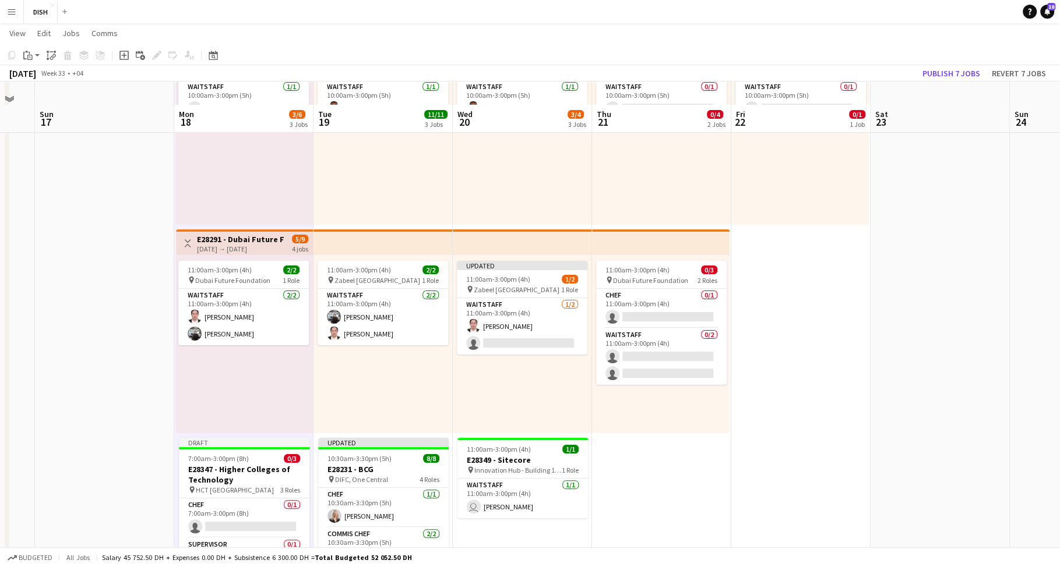
scroll to position [199, 0]
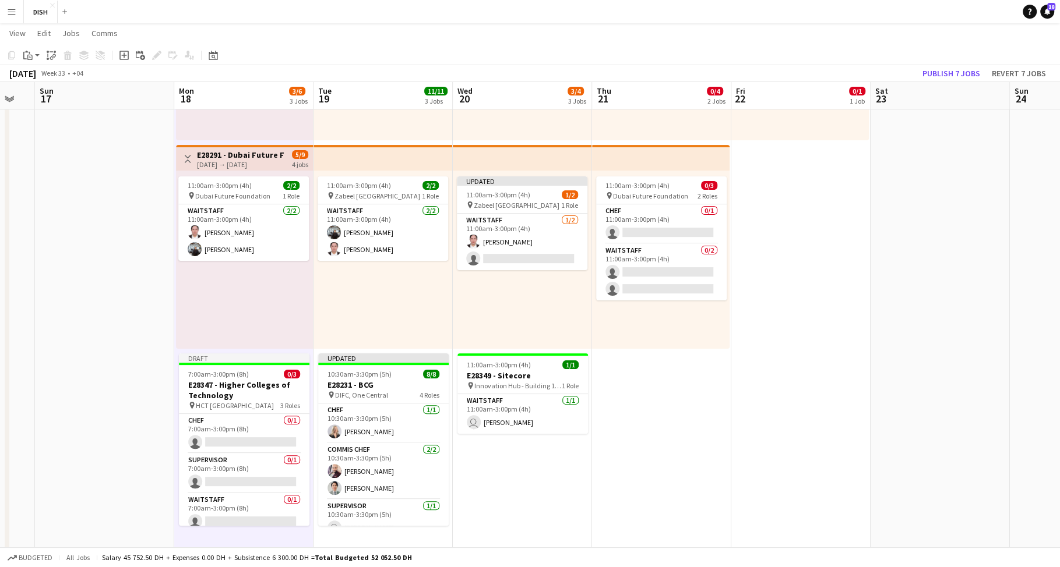
click at [357, 327] on div "11:00am-3:00pm (4h) 2/2 pin Zabeel Dubai 1 Role Waitstaff [DATE] 11:00am-3:00pm…" at bounding box center [382, 260] width 139 height 178
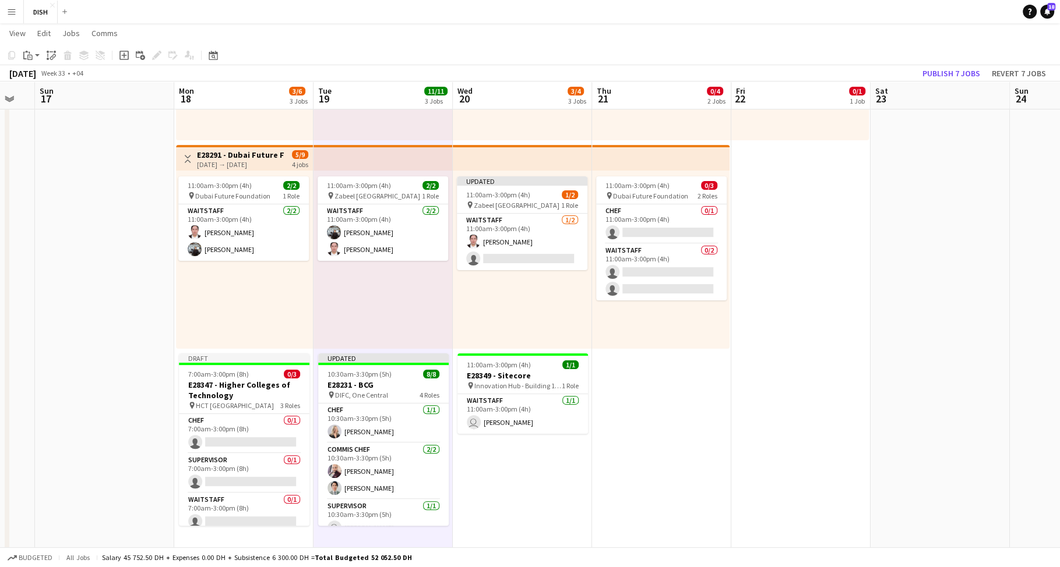
click at [278, 320] on div "11:00am-3:00pm (4h) 2/2 pin Dubai Future Foundation 1 Role Waitstaff [DATE] 11:…" at bounding box center [244, 260] width 137 height 178
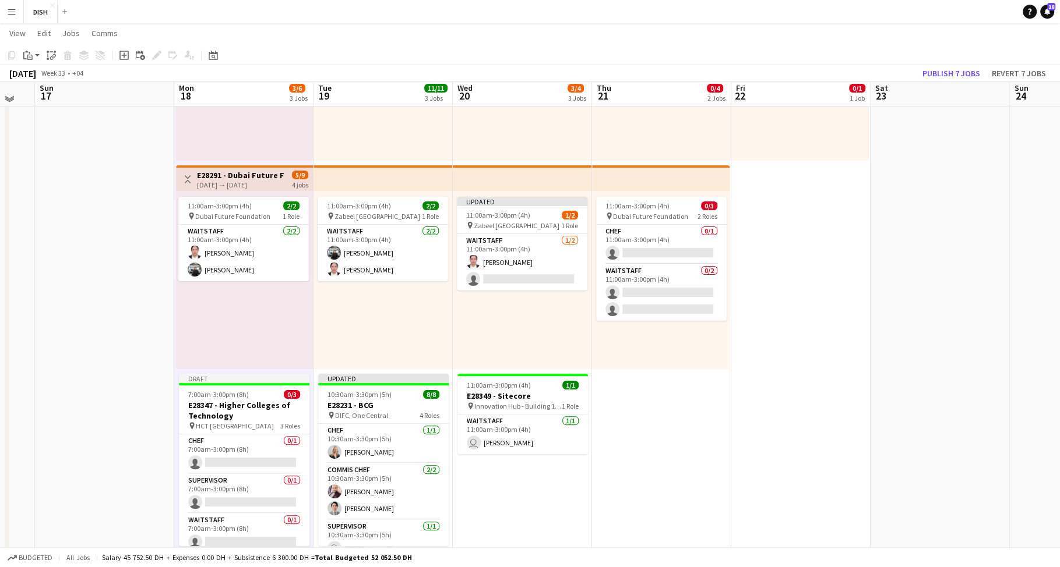
scroll to position [168, 0]
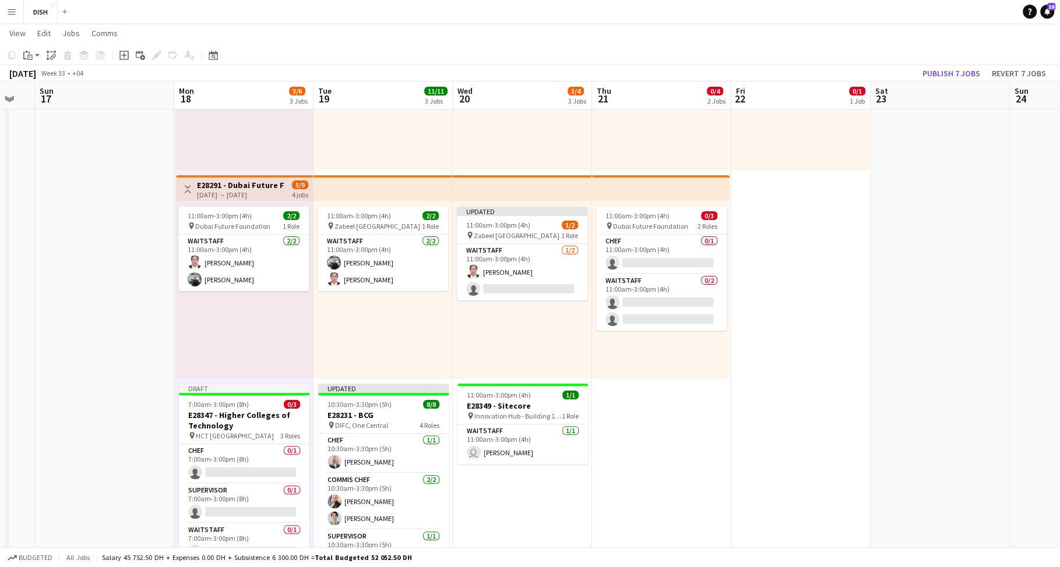
click at [365, 143] on div "10:00am-3:00pm (5h) 1/1 pin [GEOGRAPHIC_DATA], Sheikh Zayed Rd - Al Quoz - Al Q…" at bounding box center [382, 81] width 139 height 178
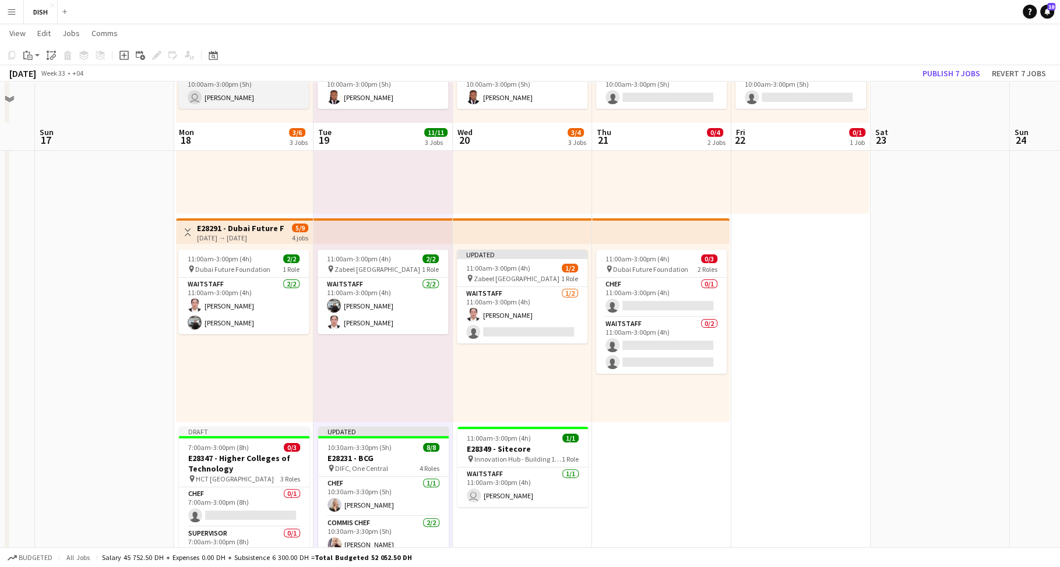
scroll to position [0, 0]
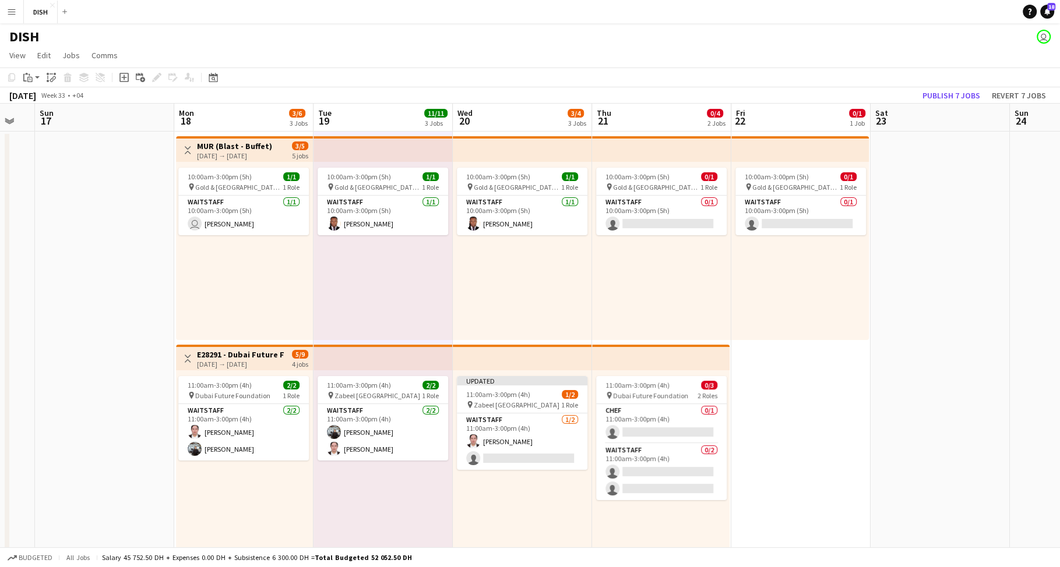
click at [258, 246] on div "10:00am-3:00pm (5h) 1/1 pin [GEOGRAPHIC_DATA], Sheikh Zayed Rd - Al Quoz - Al Q…" at bounding box center [244, 251] width 137 height 178
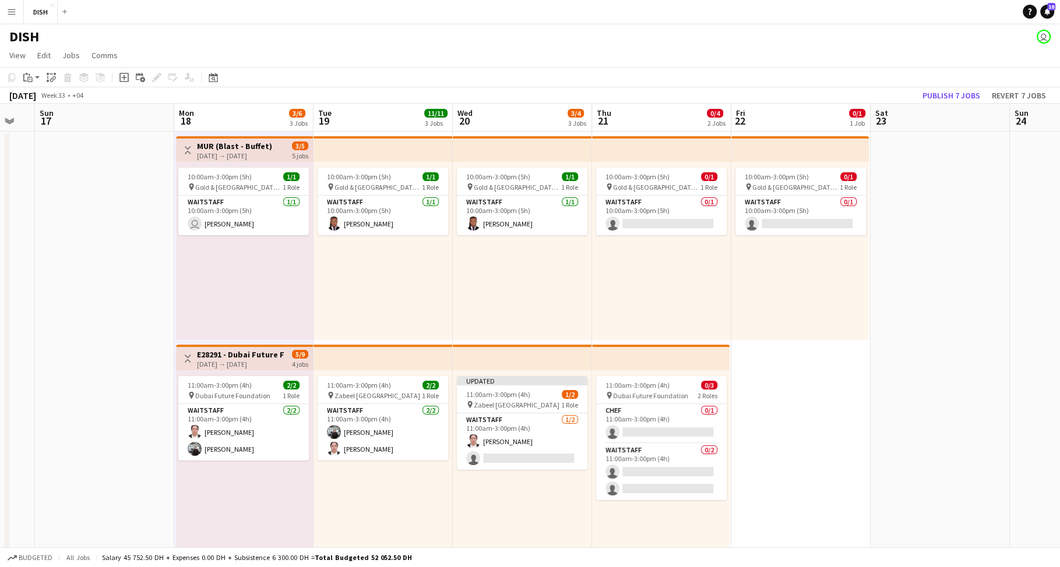
click at [356, 278] on div "10:00am-3:00pm (5h) 1/1 pin [GEOGRAPHIC_DATA], Sheikh Zayed Rd - Al Quoz - Al Q…" at bounding box center [382, 251] width 139 height 178
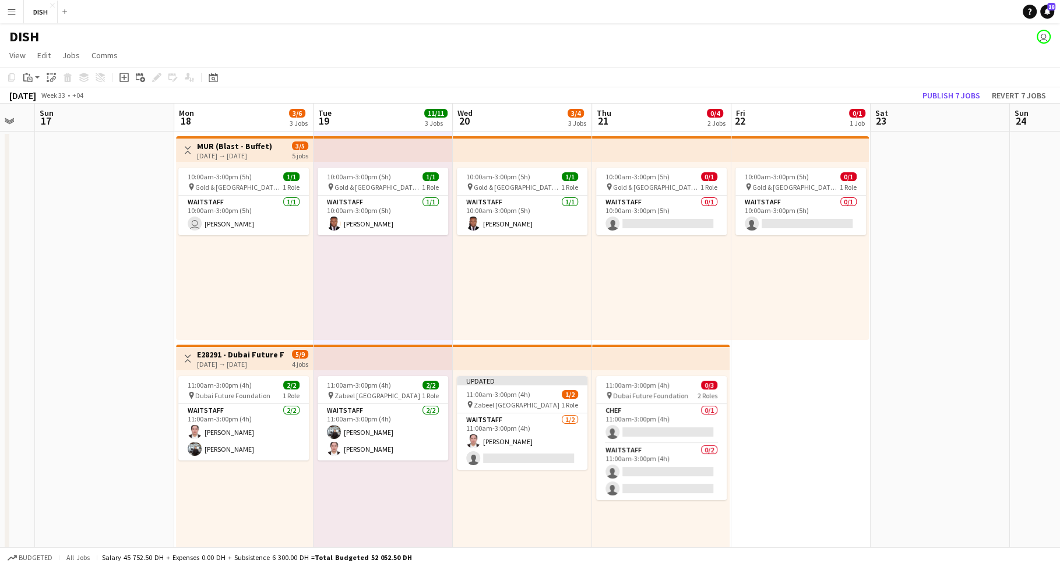
scroll to position [297, 0]
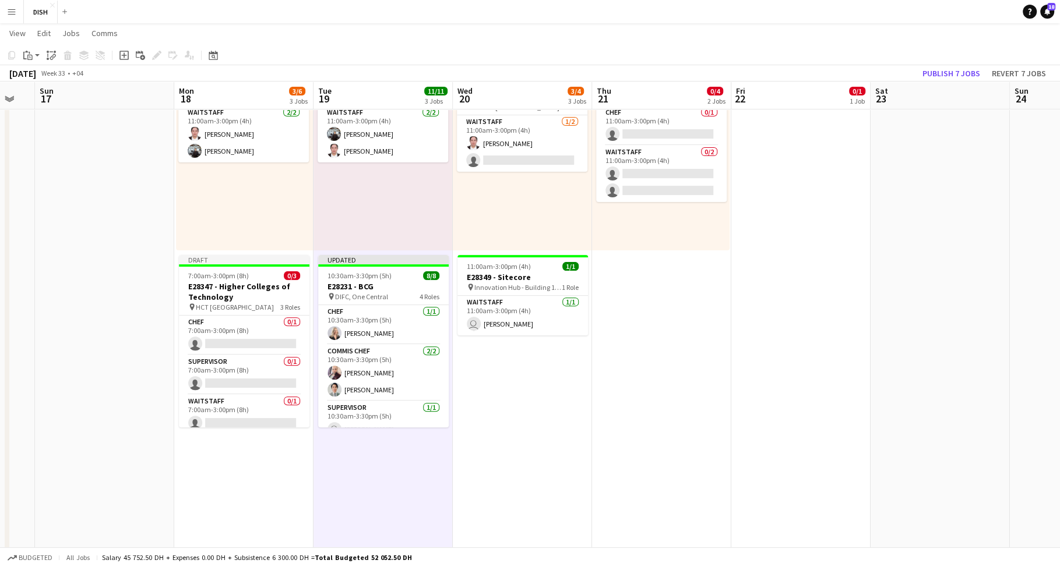
click at [269, 208] on div "11:00am-3:00pm (4h) 2/2 pin Dubai Future Foundation 1 Role Waitstaff [DATE] 11:…" at bounding box center [244, 161] width 137 height 178
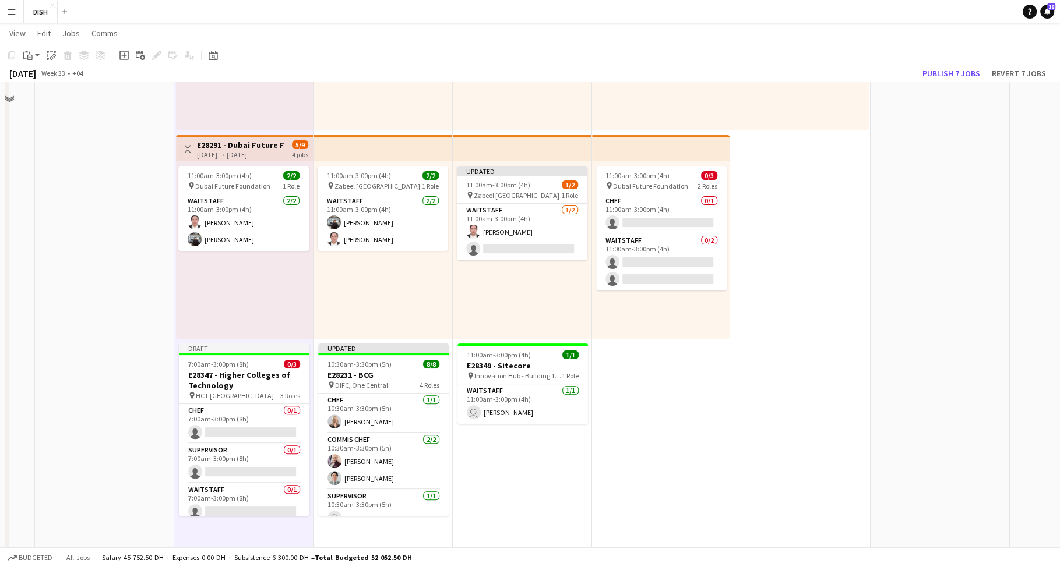
scroll to position [178, 0]
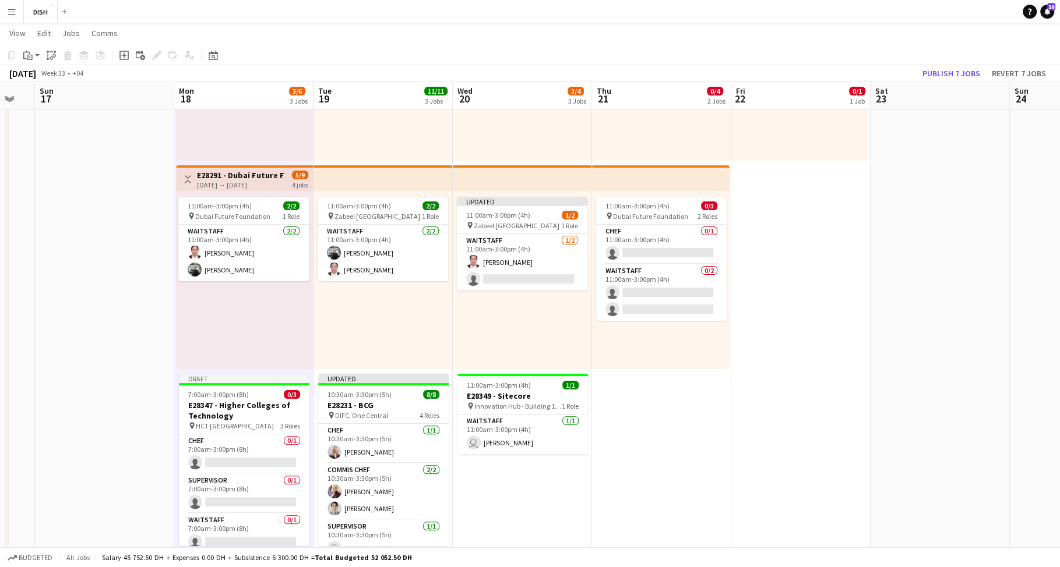
click at [284, 333] on div "11:00am-3:00pm (4h) 2/2 pin Dubai Future Foundation 1 Role Waitstaff [DATE] 11:…" at bounding box center [244, 280] width 137 height 178
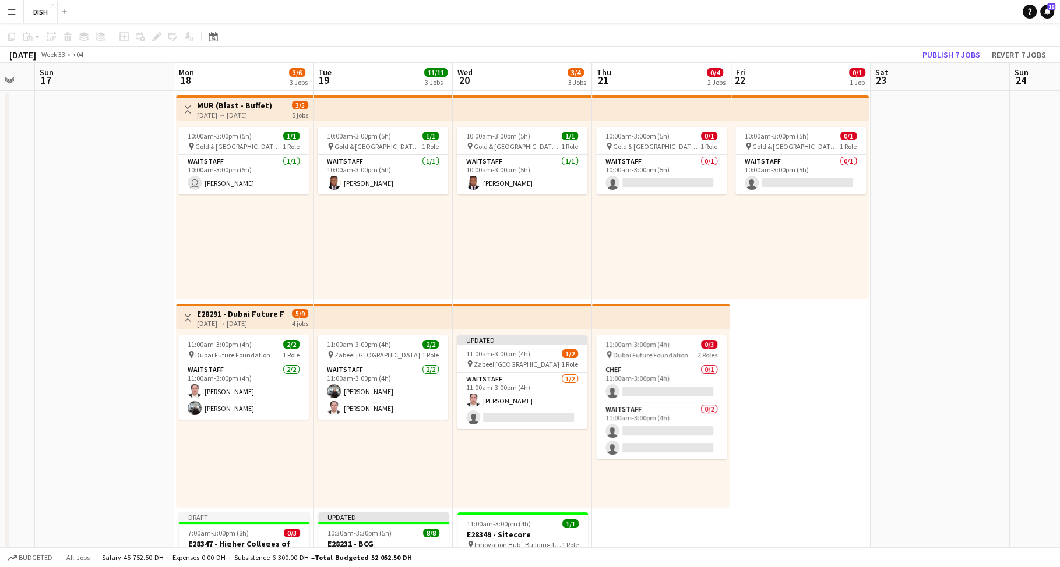
scroll to position [0, 0]
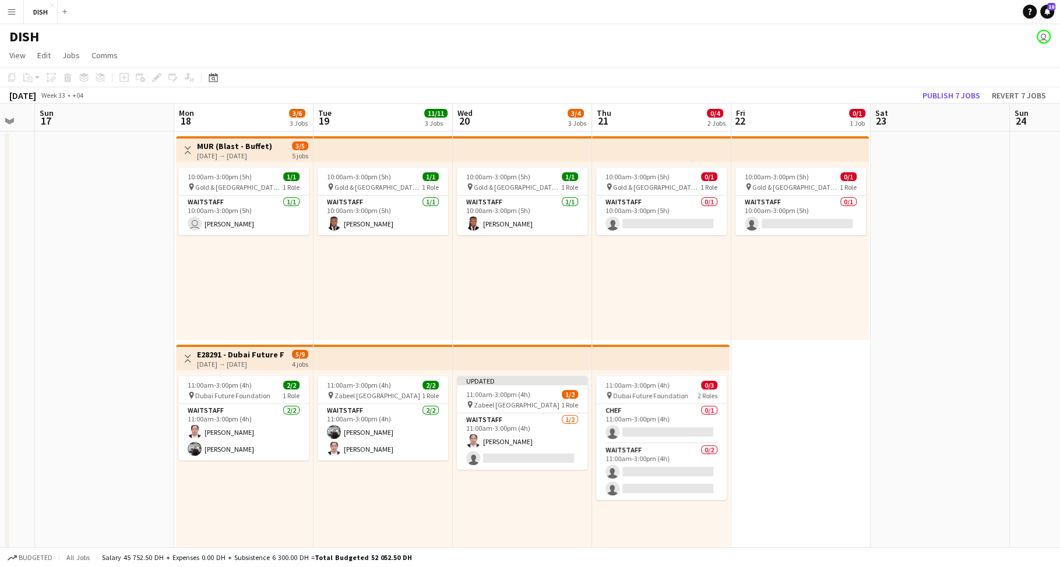
click at [399, 264] on div "10:00am-3:00pm (5h) 1/1 pin [GEOGRAPHIC_DATA], Sheikh Zayed Rd - Al Quoz - Al Q…" at bounding box center [382, 251] width 139 height 178
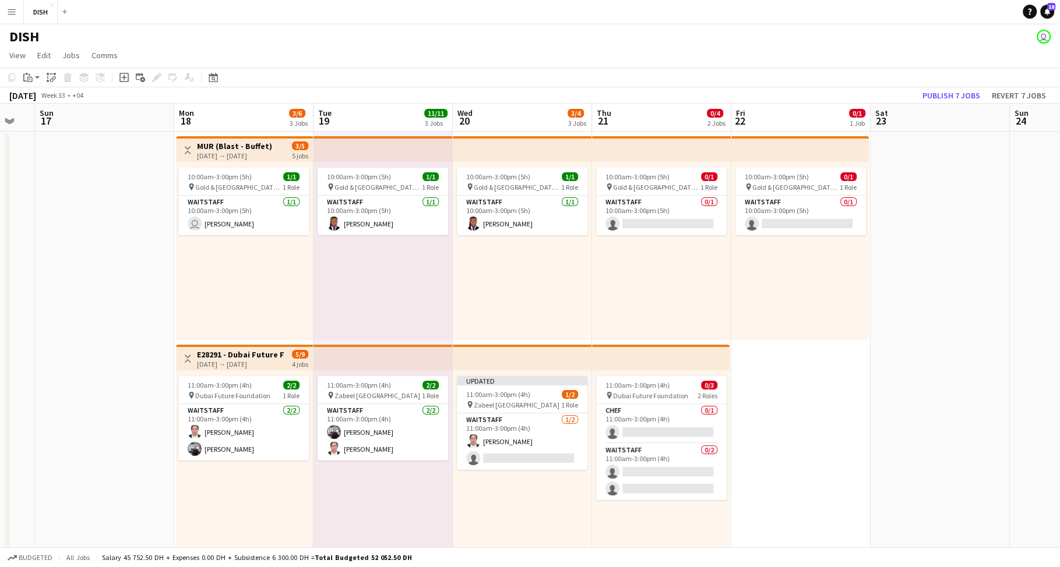
click at [245, 280] on div "10:00am-3:00pm (5h) 1/1 pin [GEOGRAPHIC_DATA], Sheikh Zayed Rd - Al Quoz - Al Q…" at bounding box center [244, 251] width 137 height 178
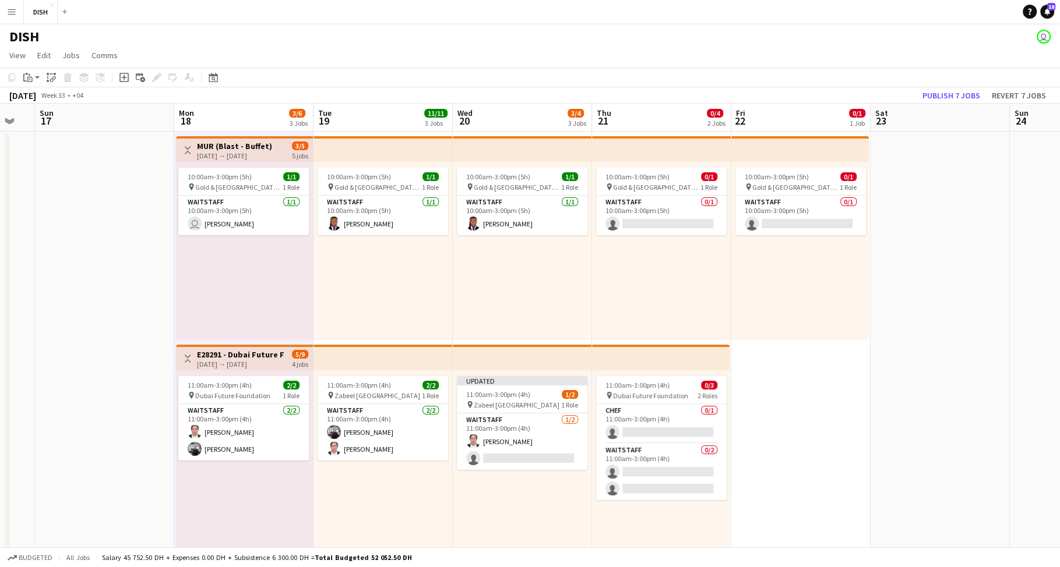
click at [390, 290] on div "10:00am-3:00pm (5h) 1/1 pin [GEOGRAPHIC_DATA], Sheikh Zayed Rd - Al Quoz - Al Q…" at bounding box center [382, 251] width 139 height 178
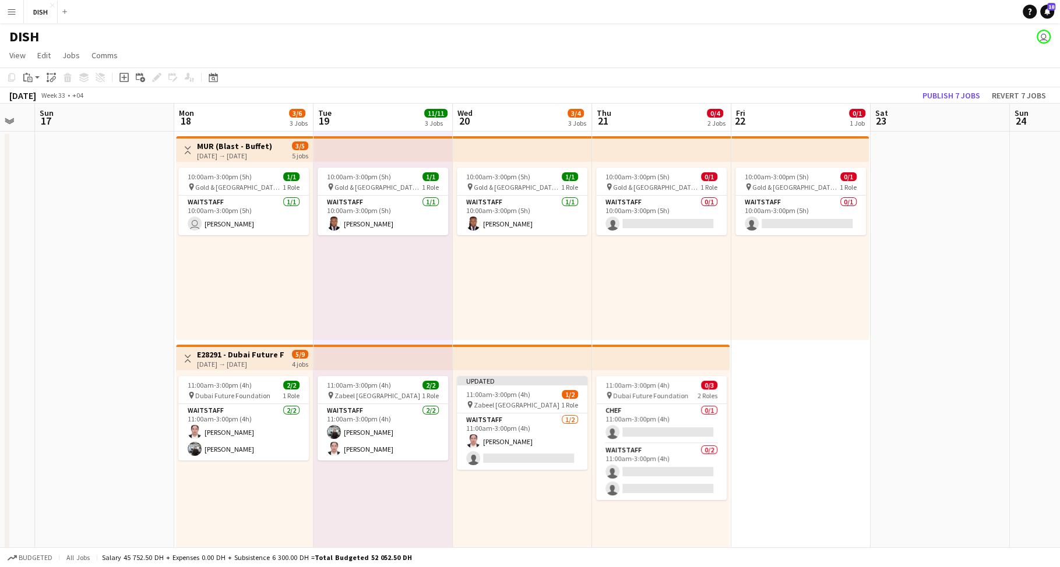
click at [271, 291] on div "10:00am-3:00pm (5h) 1/1 pin [GEOGRAPHIC_DATA], Sheikh Zayed Rd - Al Quoz - Al Q…" at bounding box center [244, 251] width 137 height 178
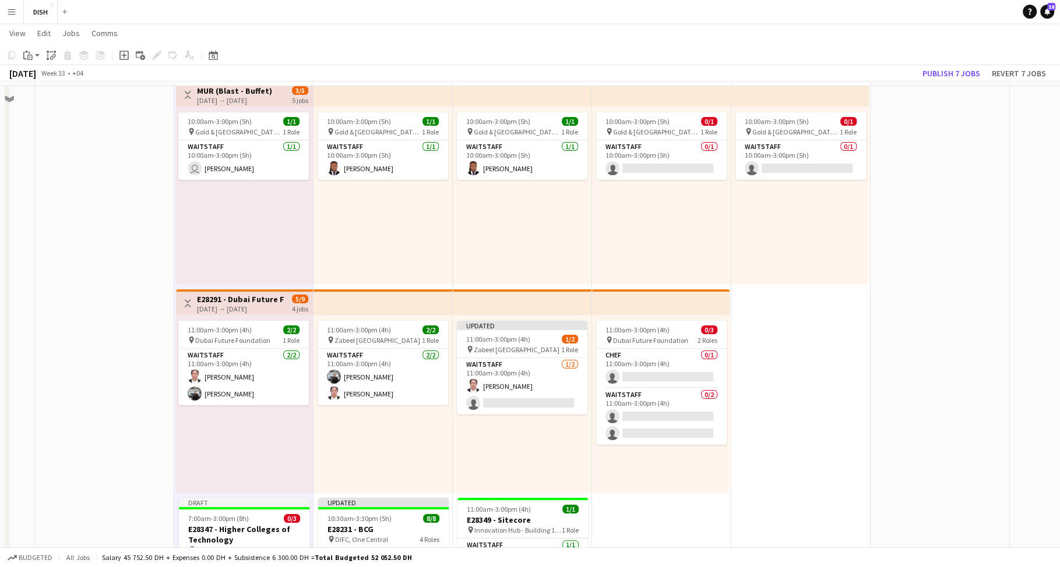
scroll to position [117, 0]
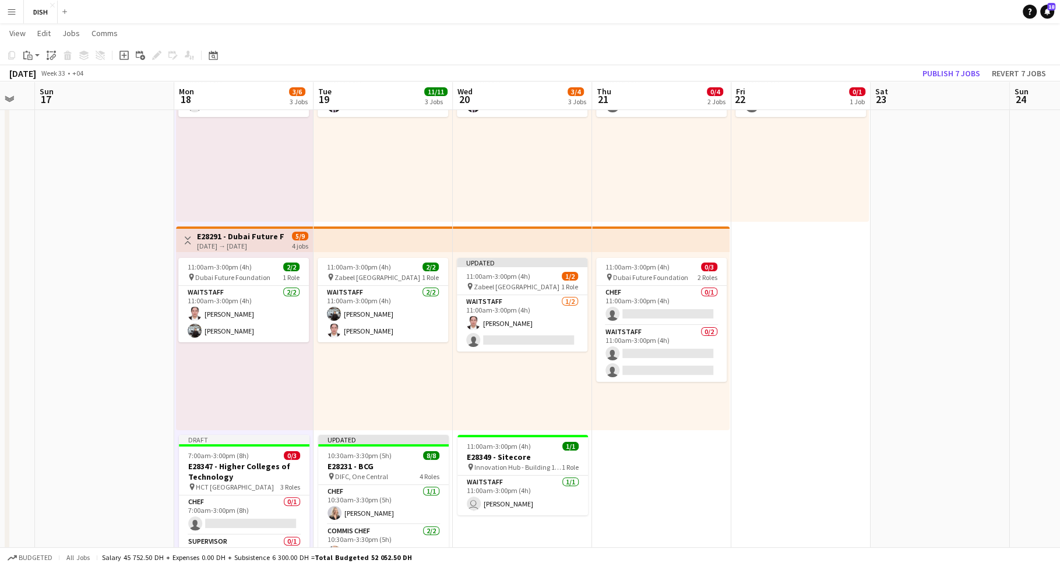
drag, startPoint x: 364, startPoint y: 376, endPoint x: 347, endPoint y: 372, distance: 17.0
click at [362, 376] on div "11:00am-3:00pm (4h) 2/2 pin Zabeel Dubai 1 Role Waitstaff [DATE] 11:00am-3:00pm…" at bounding box center [382, 341] width 139 height 178
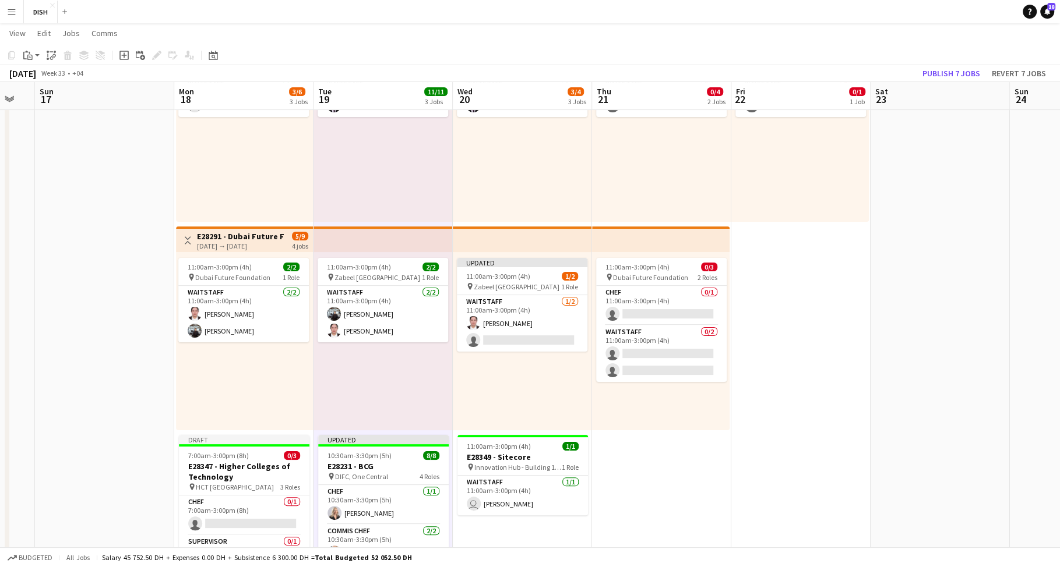
scroll to position [0, 384]
click at [280, 370] on div "11:00am-3:00pm (4h) 2/2 pin Dubai Future Foundation 1 Role Waitstaff [DATE] 11:…" at bounding box center [243, 341] width 137 height 178
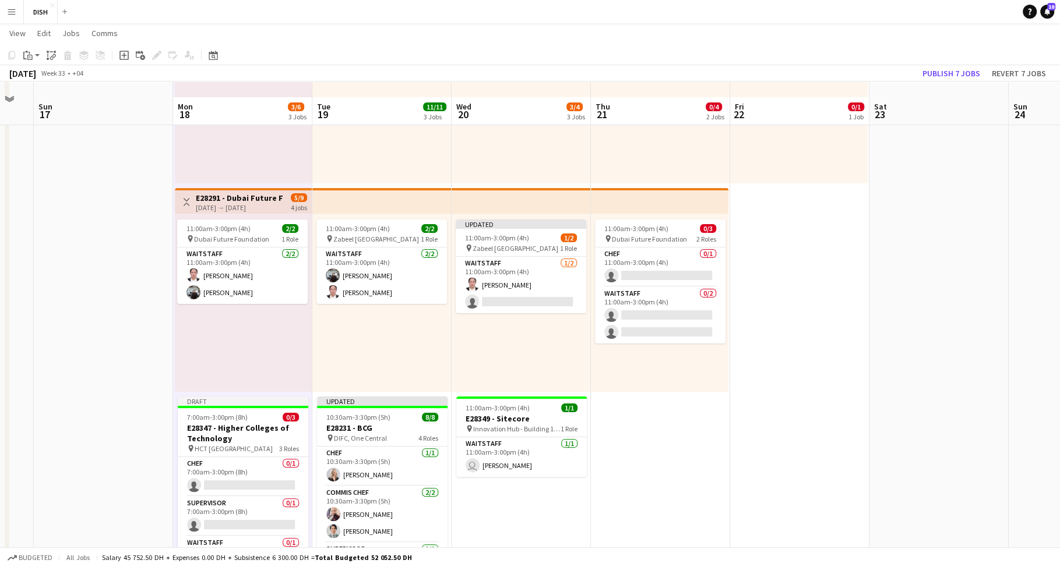
scroll to position [171, 0]
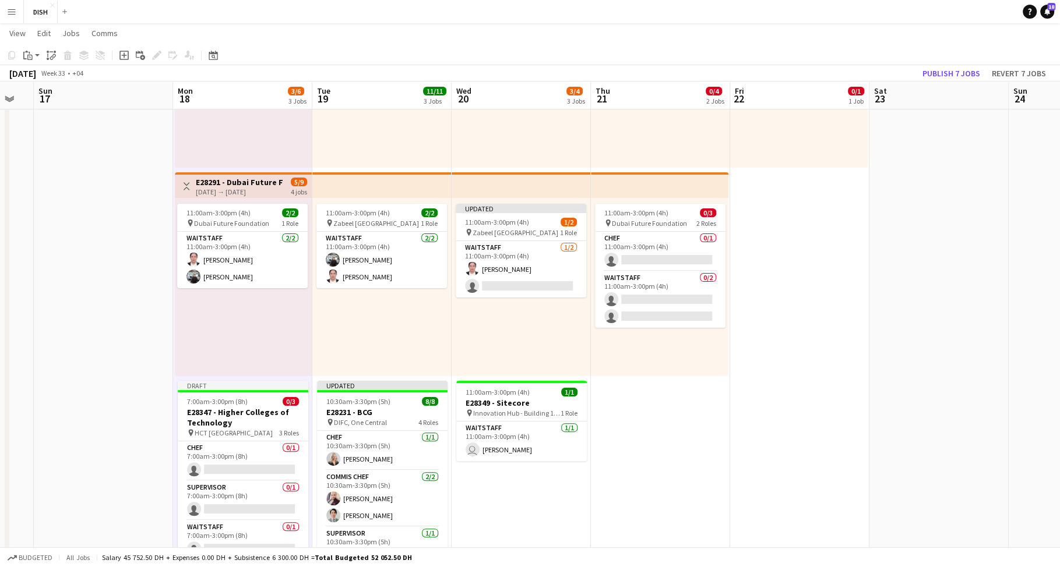
click at [359, 338] on div "11:00am-3:00pm (4h) 2/2 pin Zabeel Dubai 1 Role Waitstaff [DATE] 11:00am-3:00pm…" at bounding box center [381, 287] width 139 height 178
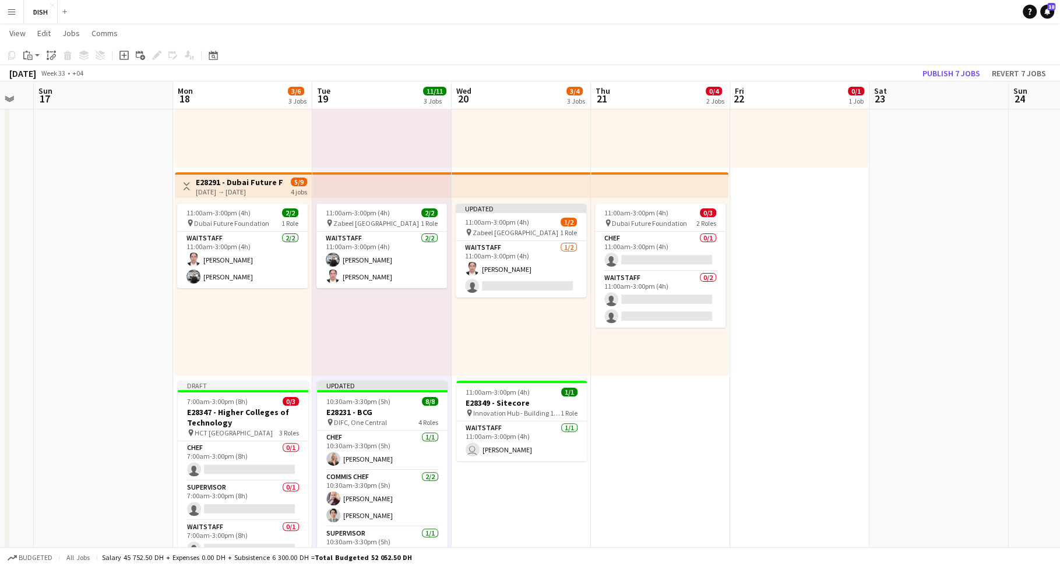
click at [262, 334] on div "11:00am-3:00pm (4h) 2/2 pin Dubai Future Foundation 1 Role Waitstaff [DATE] 11:…" at bounding box center [243, 287] width 137 height 178
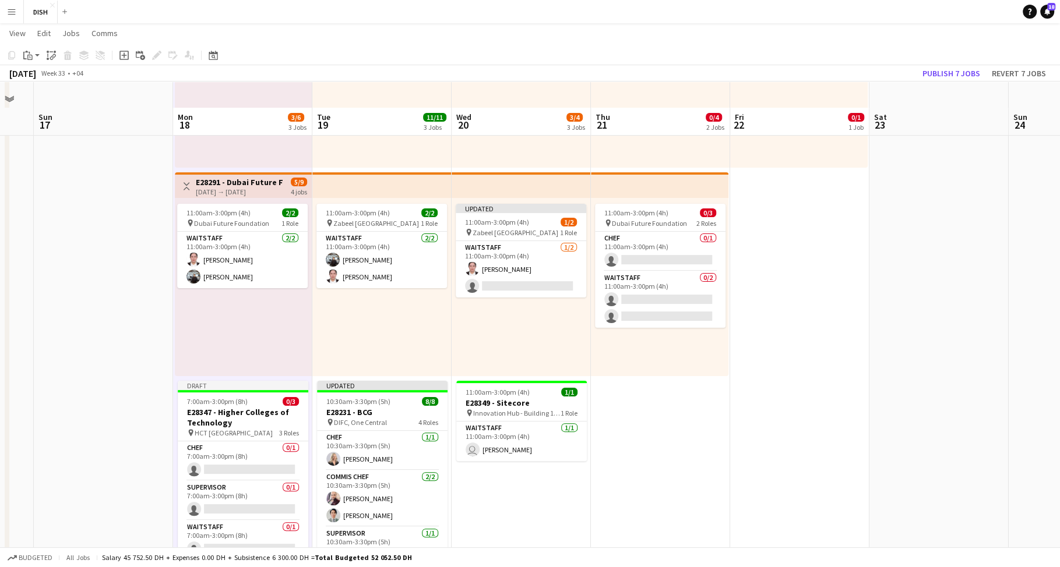
scroll to position [290, 0]
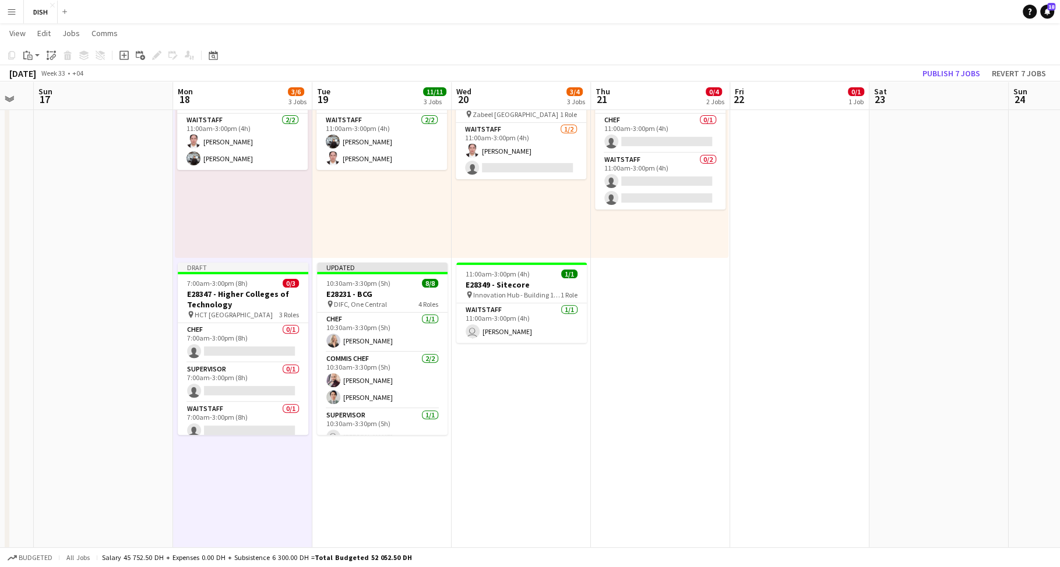
click at [585, 380] on app-date-cell "10:00am-3:00pm (5h) 1/1 pin [GEOGRAPHIC_DATA], [GEOGRAPHIC_DATA] - Al Quoz - Al…" at bounding box center [520, 256] width 139 height 830
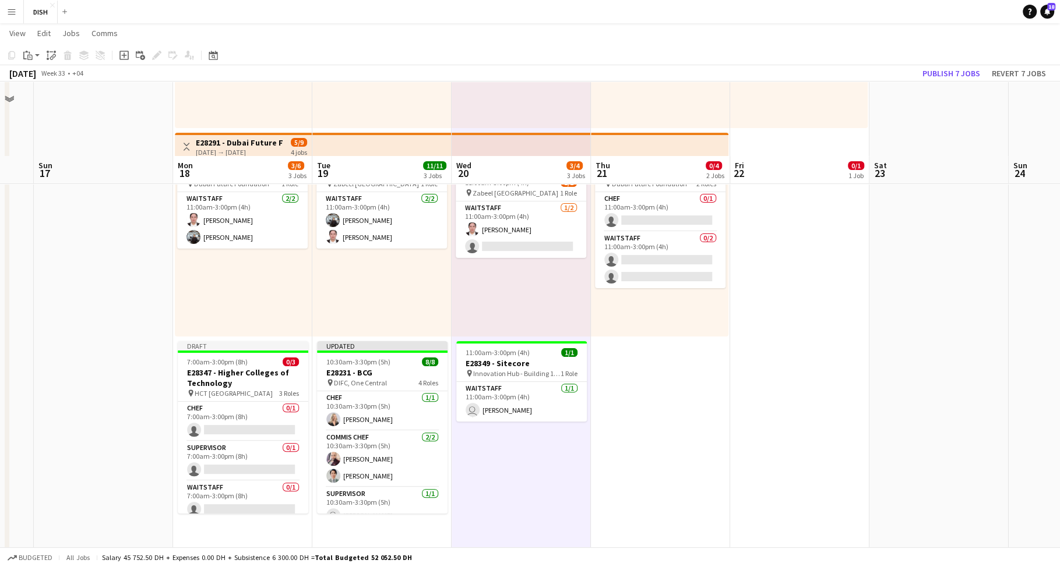
scroll to position [286, 0]
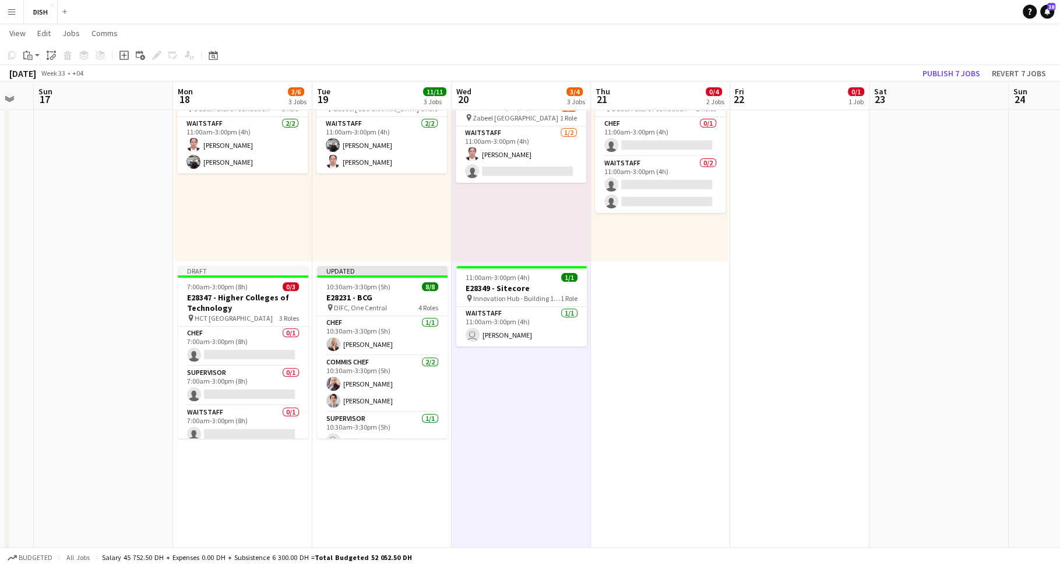
click at [707, 362] on app-date-cell "10:00am-3:00pm (5h) 0/1 pin [GEOGRAPHIC_DATA], Sheikh Zayed Rd - Al Quoz - Al Q…" at bounding box center [660, 259] width 139 height 830
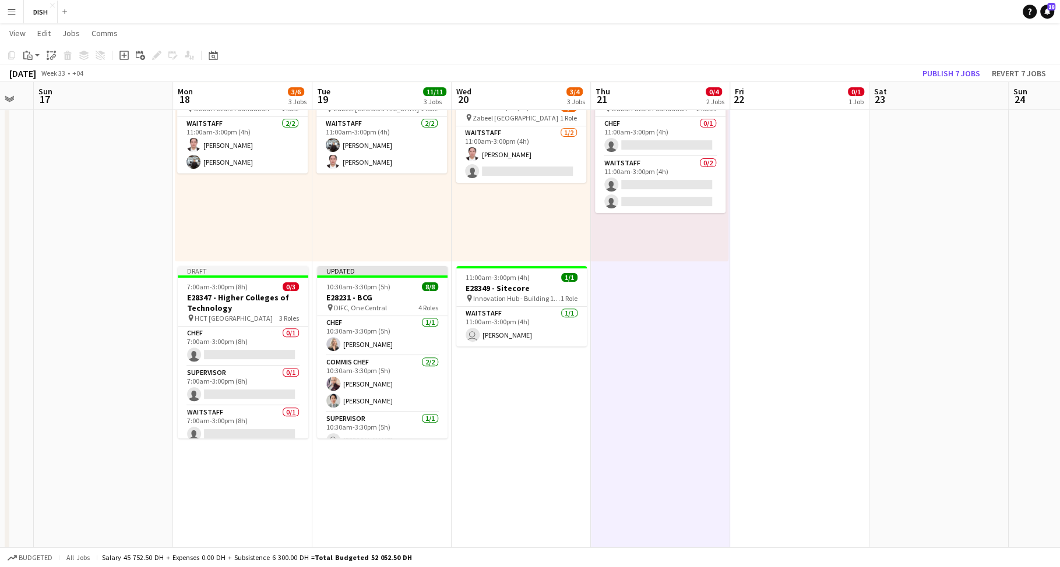
click at [276, 227] on div "11:00am-3:00pm (4h) 2/2 pin Dubai Future Foundation 1 Role Waitstaff [DATE] 11:…" at bounding box center [243, 172] width 137 height 178
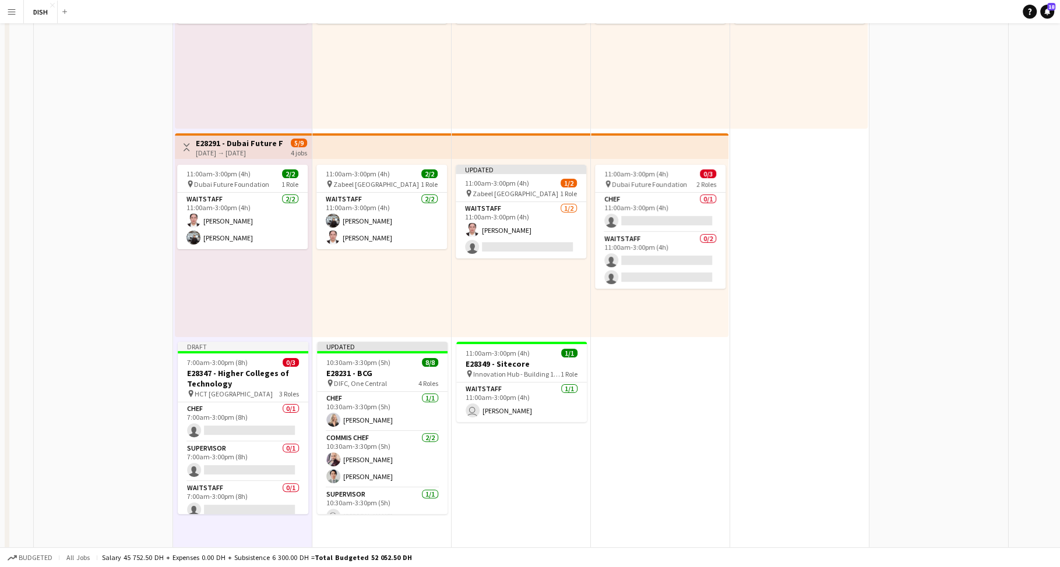
scroll to position [18, 0]
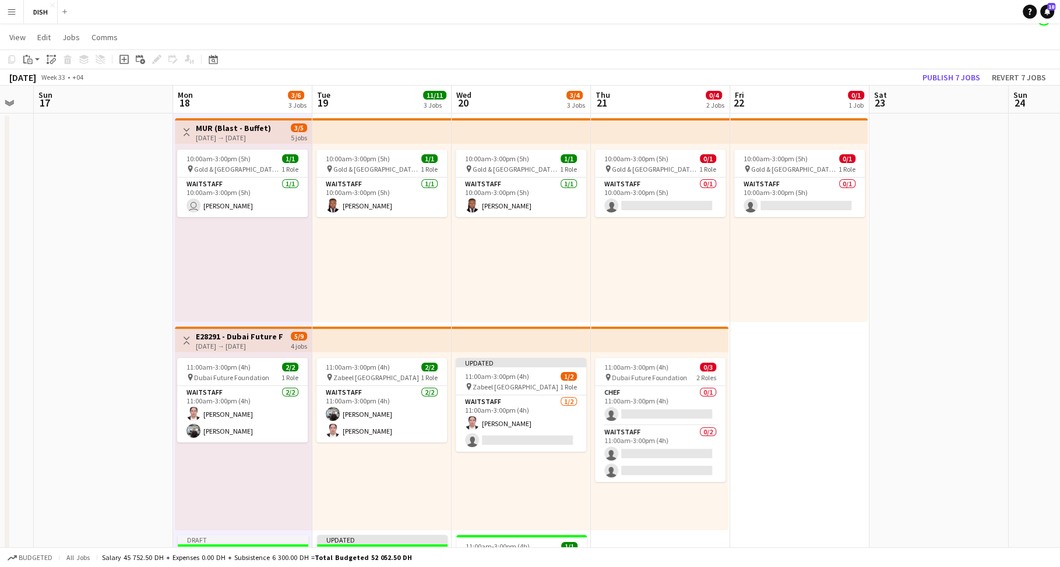
click at [372, 257] on div "10:00am-3:00pm (5h) 1/1 pin [GEOGRAPHIC_DATA], Sheikh Zayed Rd - Al Quoz - Al Q…" at bounding box center [381, 233] width 139 height 178
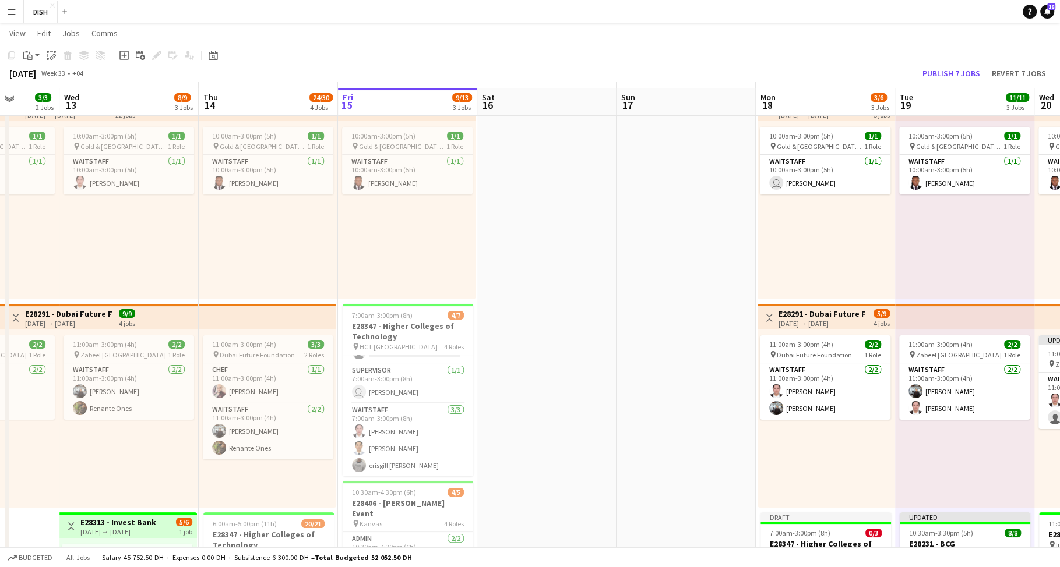
scroll to position [47, 0]
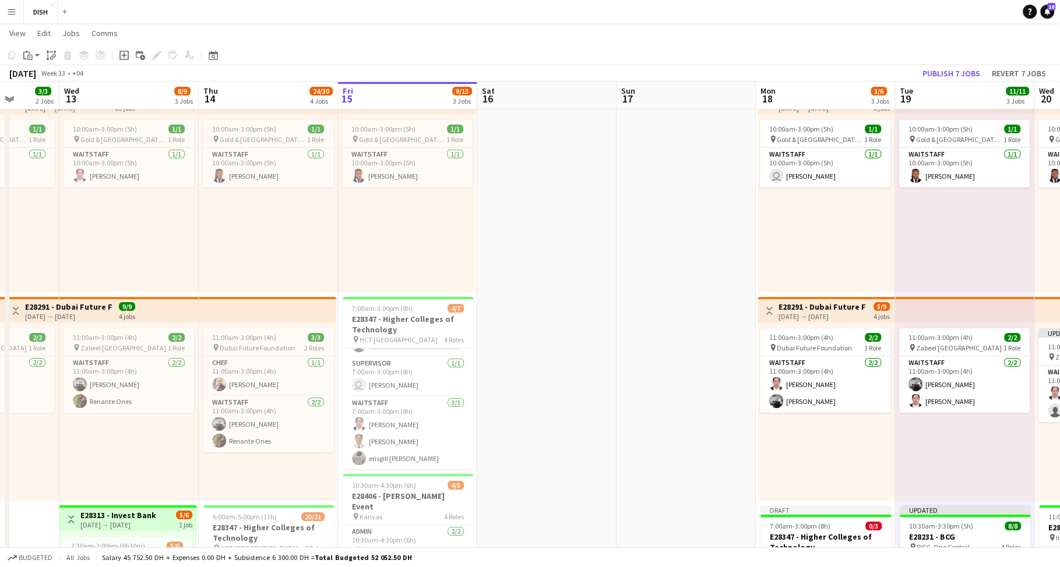
click at [396, 255] on div "10:00am-3:00pm (5h) 1/1 pin [GEOGRAPHIC_DATA], Sheikh Zayed Rd - Al Quoz - Al Q…" at bounding box center [406, 203] width 137 height 178
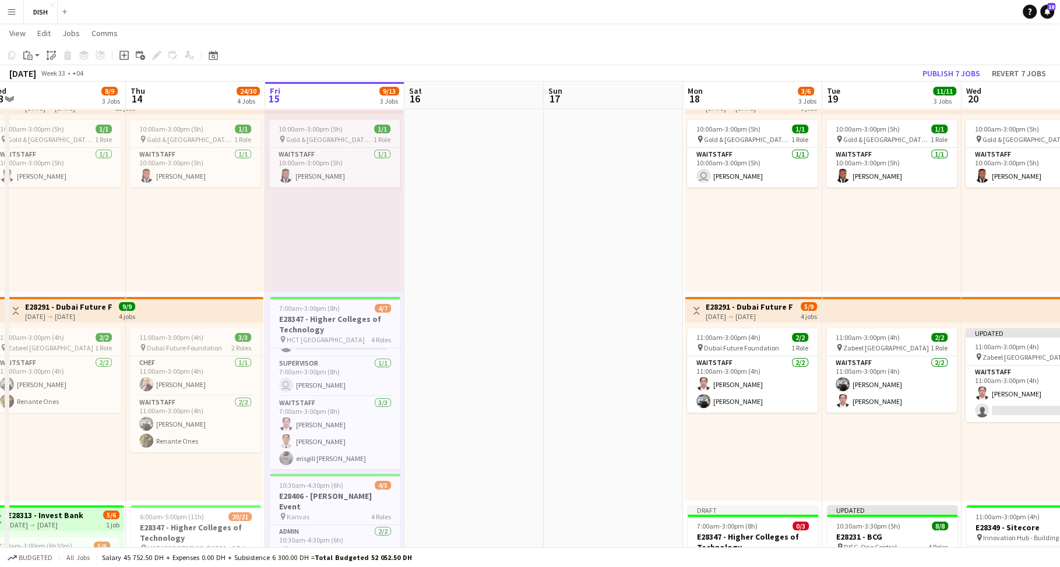
scroll to position [0, 472]
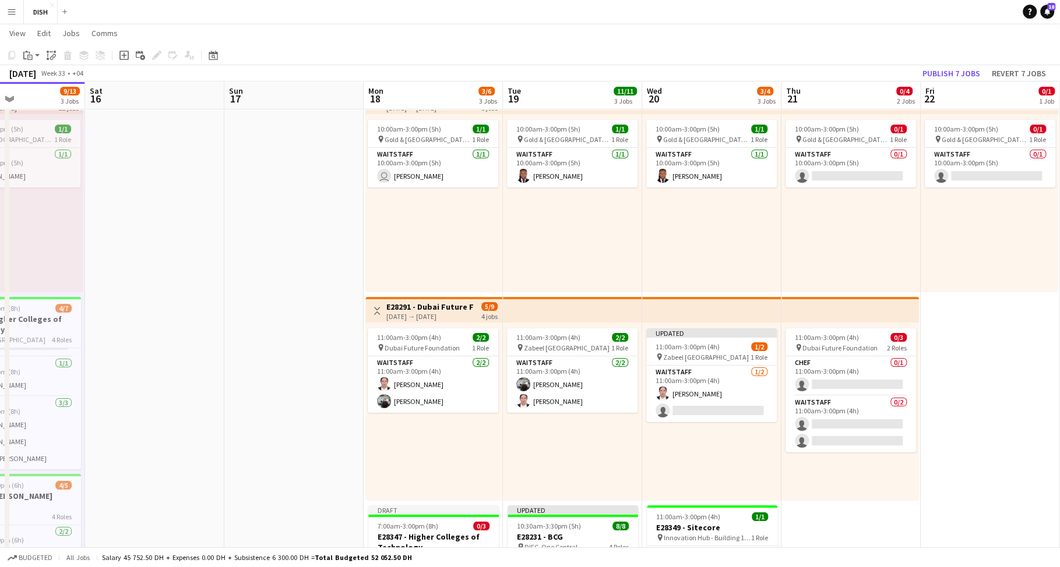
click at [458, 225] on div "10:00am-3:00pm (5h) 1/1 pin [GEOGRAPHIC_DATA], Sheikh Zayed Rd - Al Quoz - Al Q…" at bounding box center [433, 203] width 137 height 178
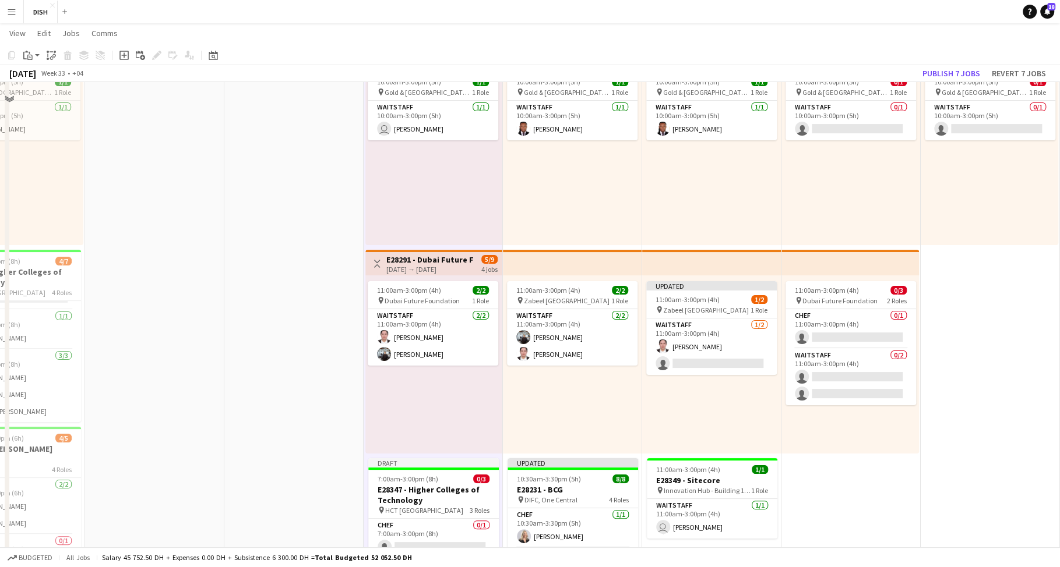
scroll to position [305, 0]
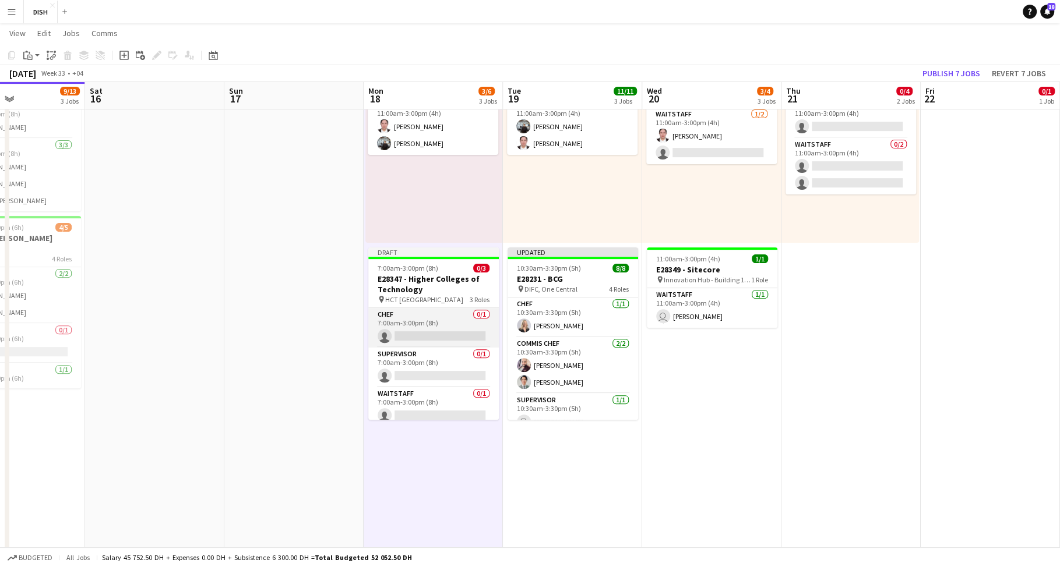
click at [412, 324] on app-card-role "Chef 0/1 7:00am-3:00pm (8h) single-neutral-actions" at bounding box center [433, 328] width 130 height 40
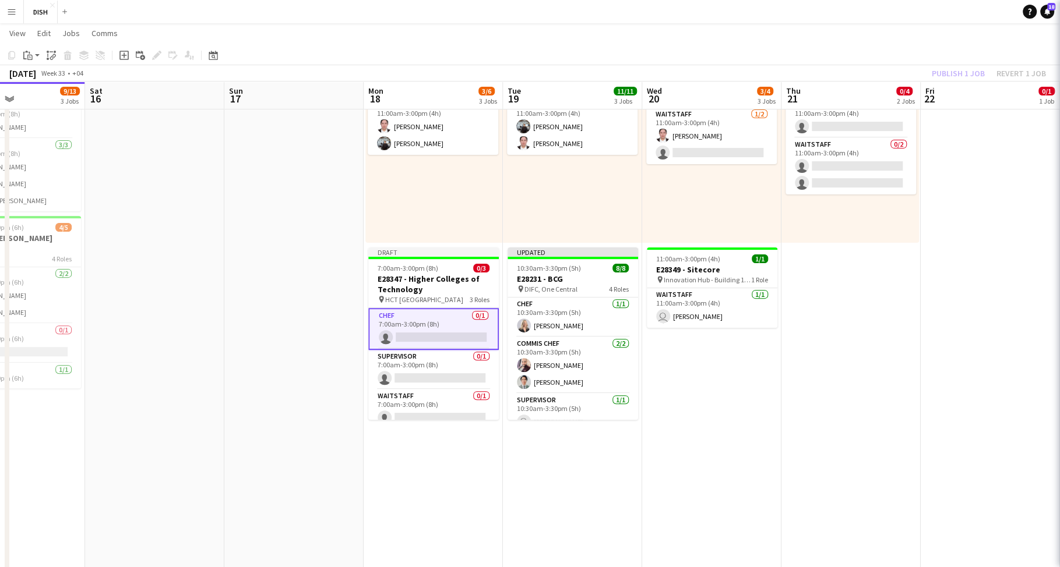
scroll to position [0, 471]
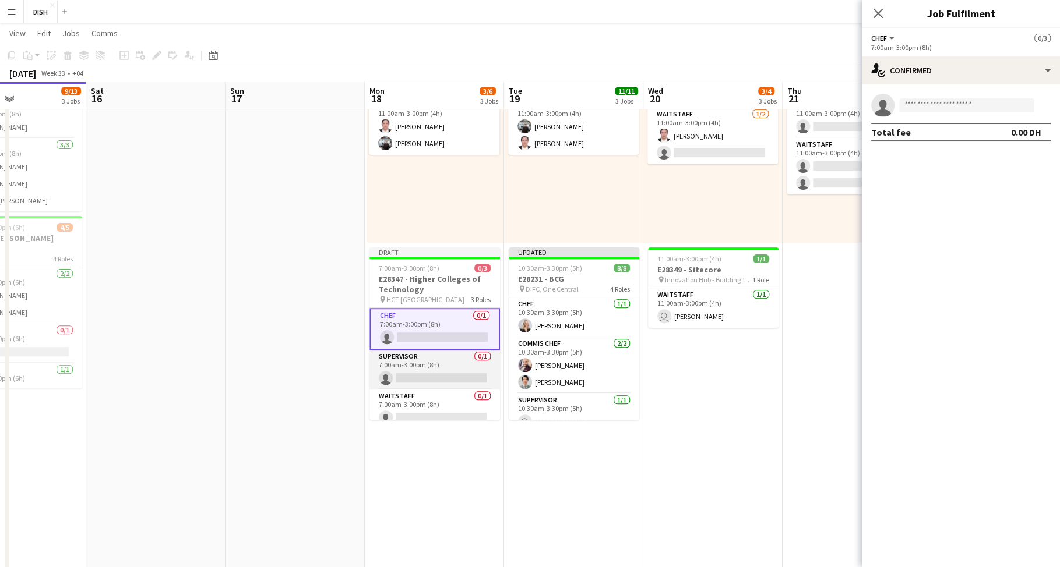
click at [431, 361] on app-card-role "Supervisor 0/1 7:00am-3:00pm (8h) single-neutral-actions" at bounding box center [434, 370] width 130 height 40
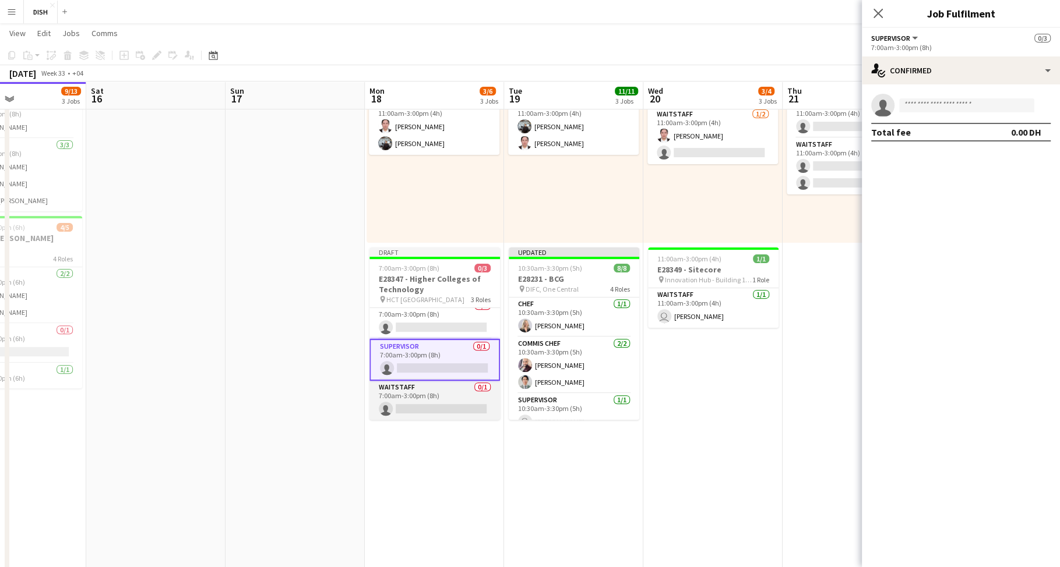
scroll to position [0, 0]
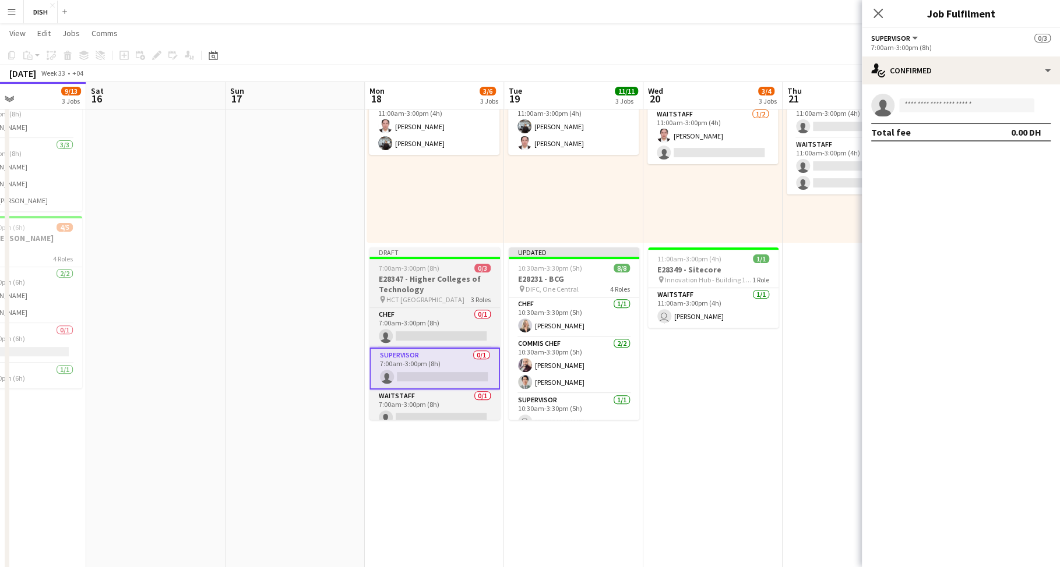
click at [445, 276] on h3 "E28347 - Higher Colleges of Technology" at bounding box center [434, 284] width 130 height 21
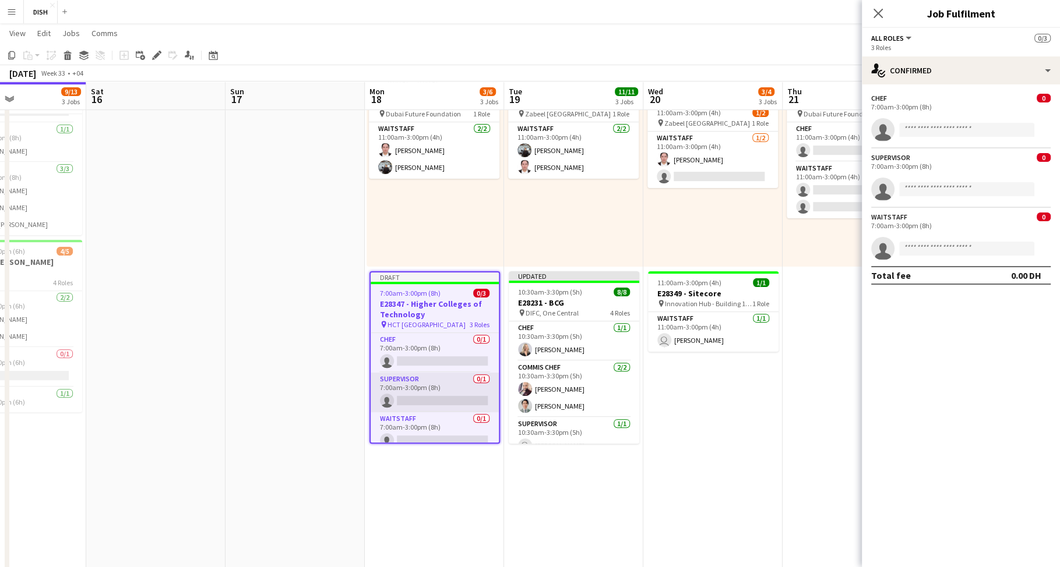
scroll to position [9, 0]
click at [315, 346] on app-date-cell at bounding box center [294, 265] width 139 height 830
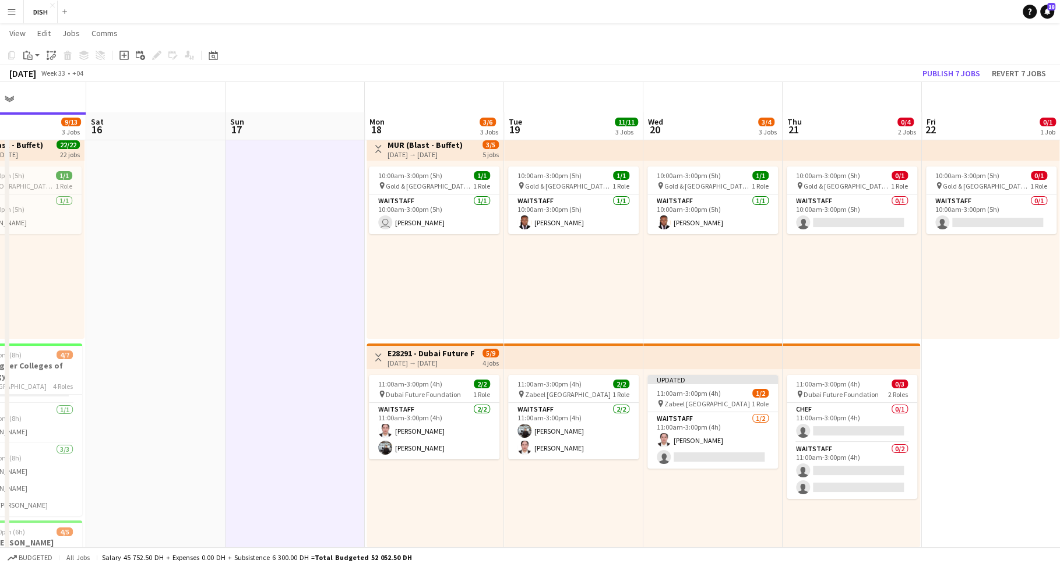
scroll to position [253, 0]
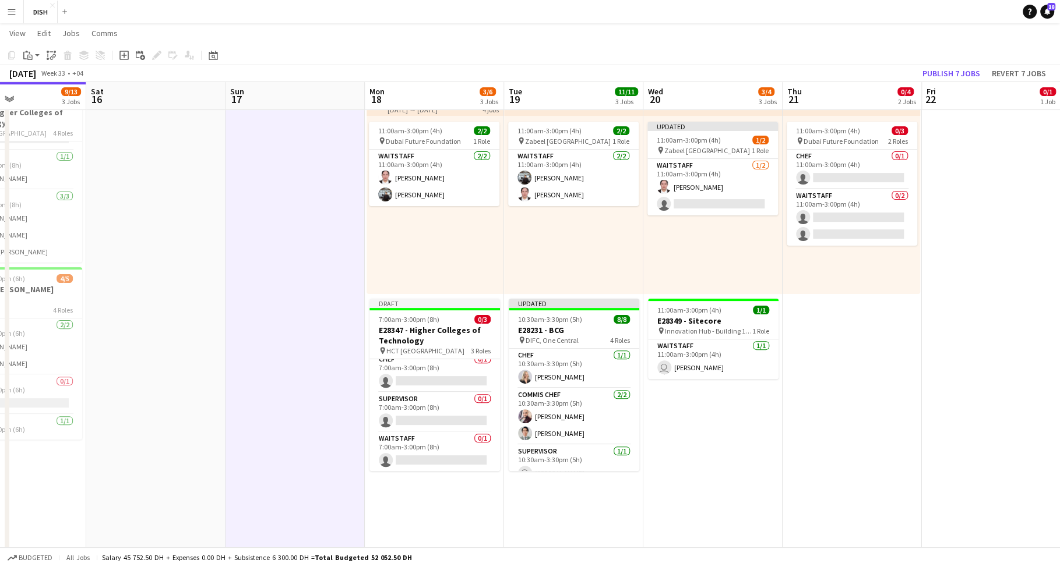
click at [421, 263] on div "11:00am-3:00pm (4h) 2/2 pin Dubai Future Foundation 1 Role Waitstaff [DATE] 11:…" at bounding box center [434, 205] width 137 height 178
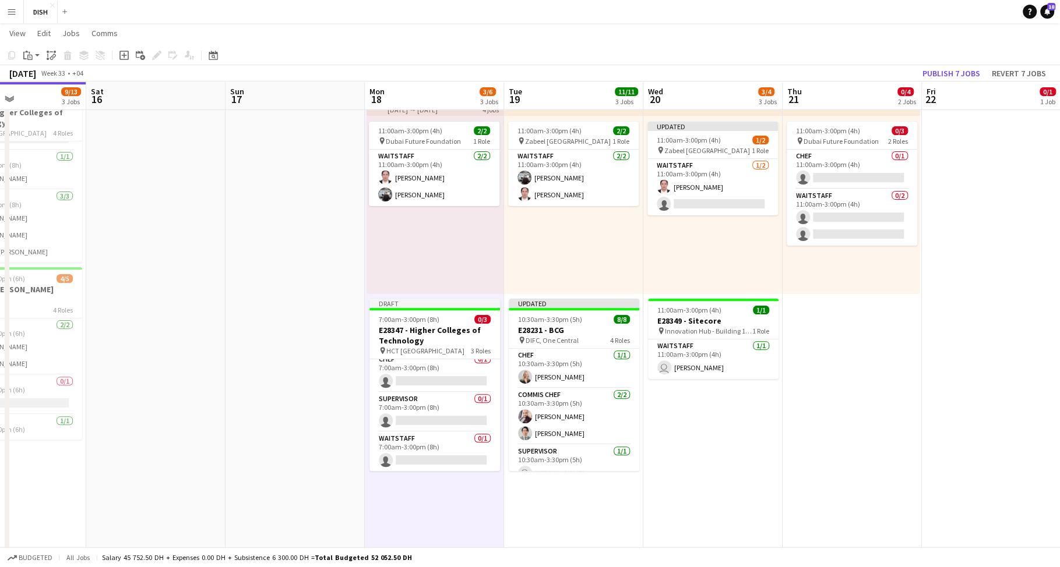
click at [313, 251] on app-date-cell at bounding box center [294, 292] width 139 height 830
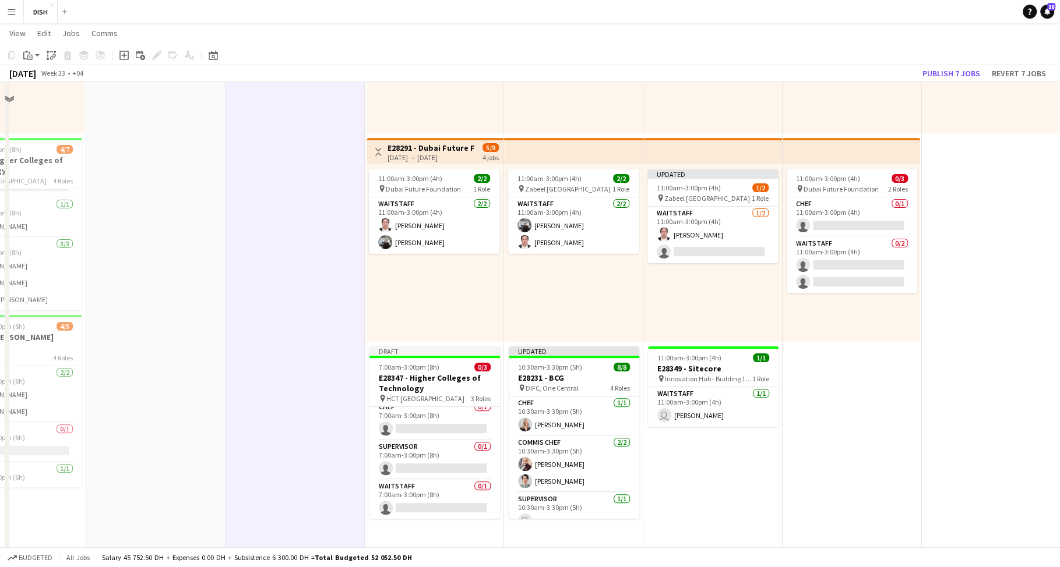
scroll to position [266, 0]
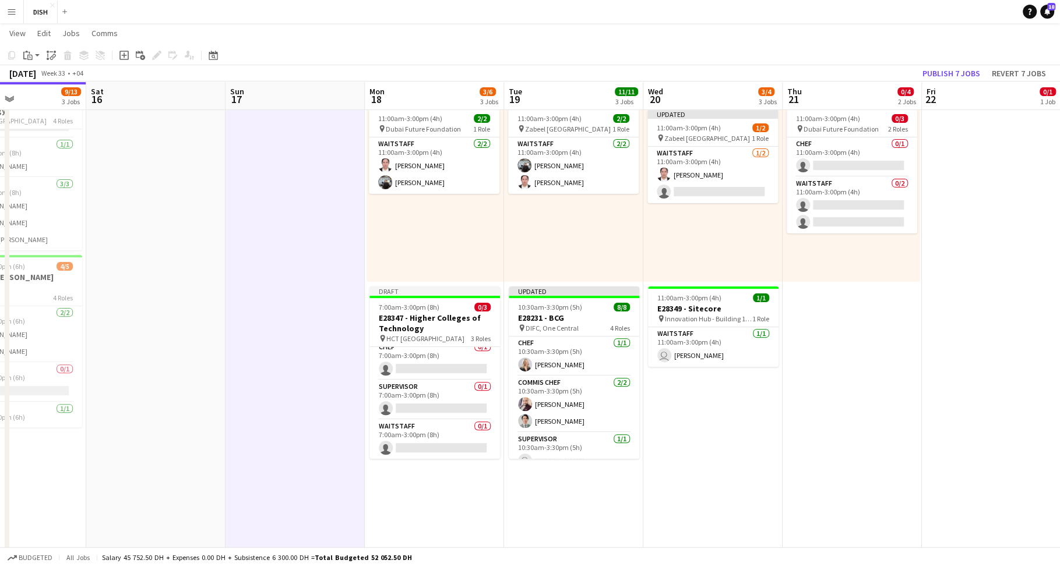
click at [377, 252] on div "11:00am-3:00pm (4h) 2/2 pin Dubai Future Foundation 1 Role Waitstaff [DATE] 11:…" at bounding box center [434, 193] width 137 height 178
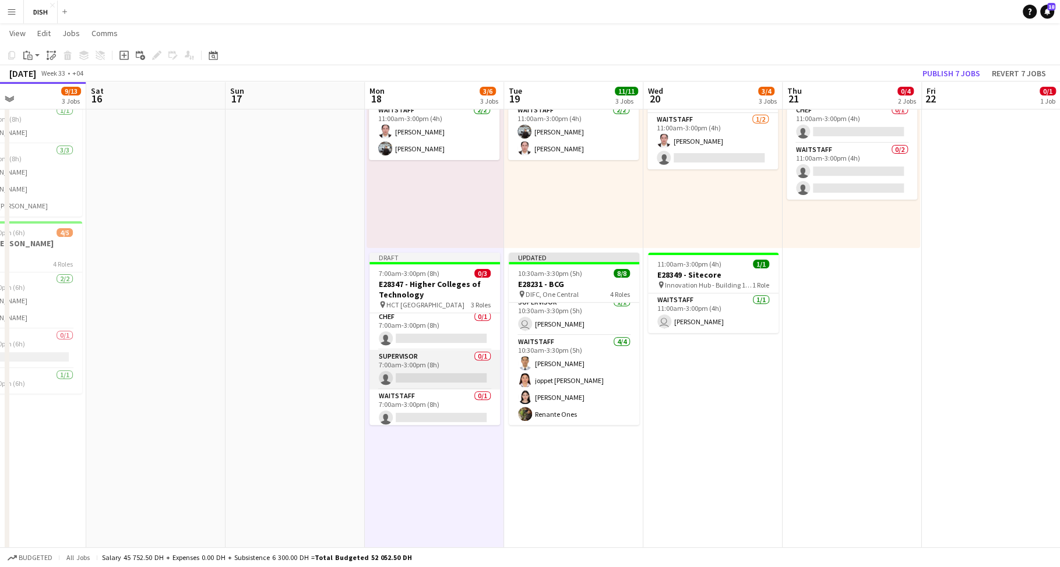
scroll to position [6, 0]
click at [715, 436] on app-date-cell "10:00am-3:00pm (5h) 1/1 pin [GEOGRAPHIC_DATA], [GEOGRAPHIC_DATA] - Al Quoz - Al…" at bounding box center [712, 246] width 139 height 830
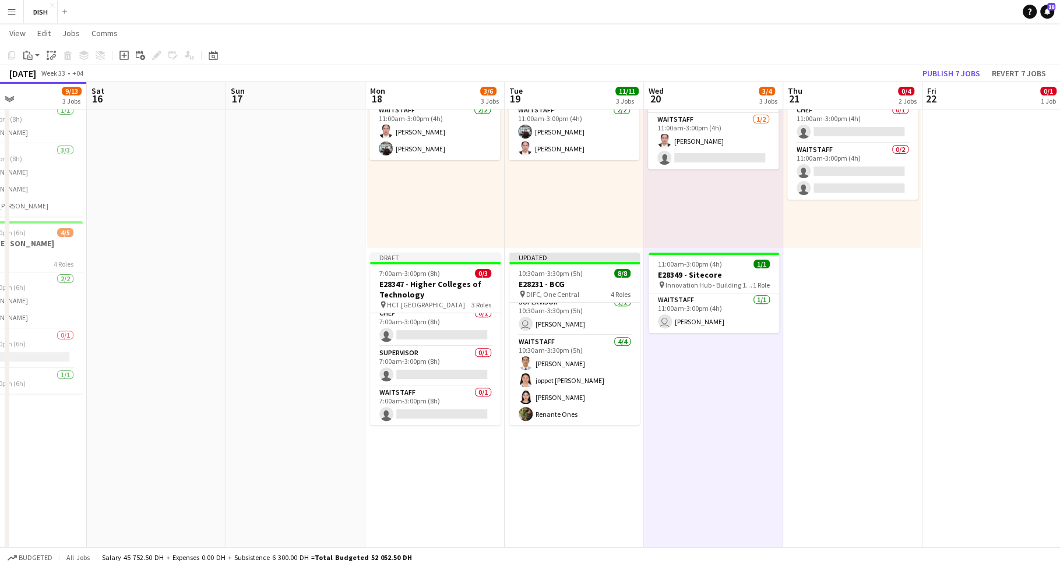
click at [294, 422] on app-date-cell at bounding box center [295, 246] width 139 height 830
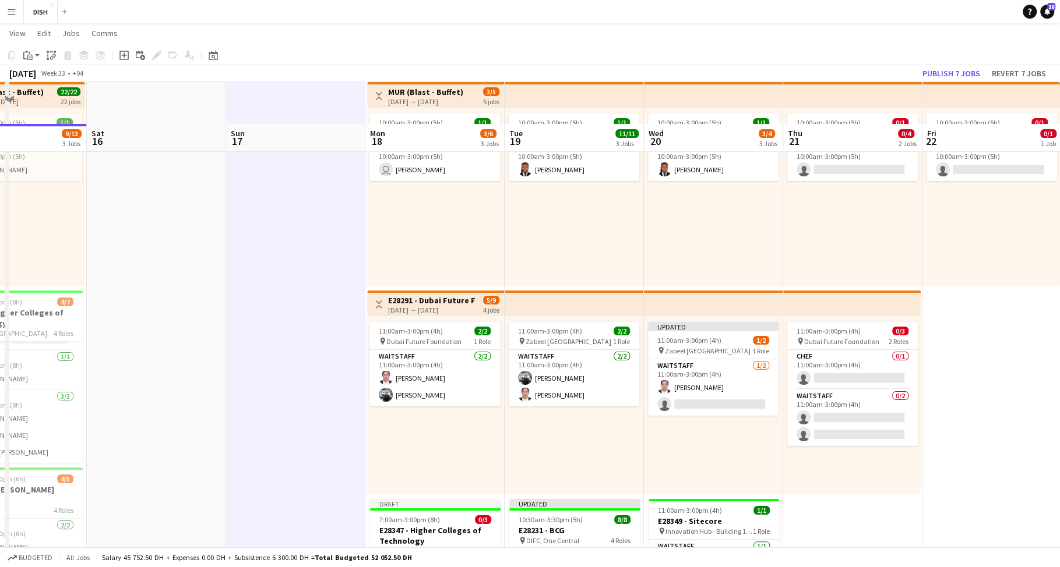
scroll to position [0, 0]
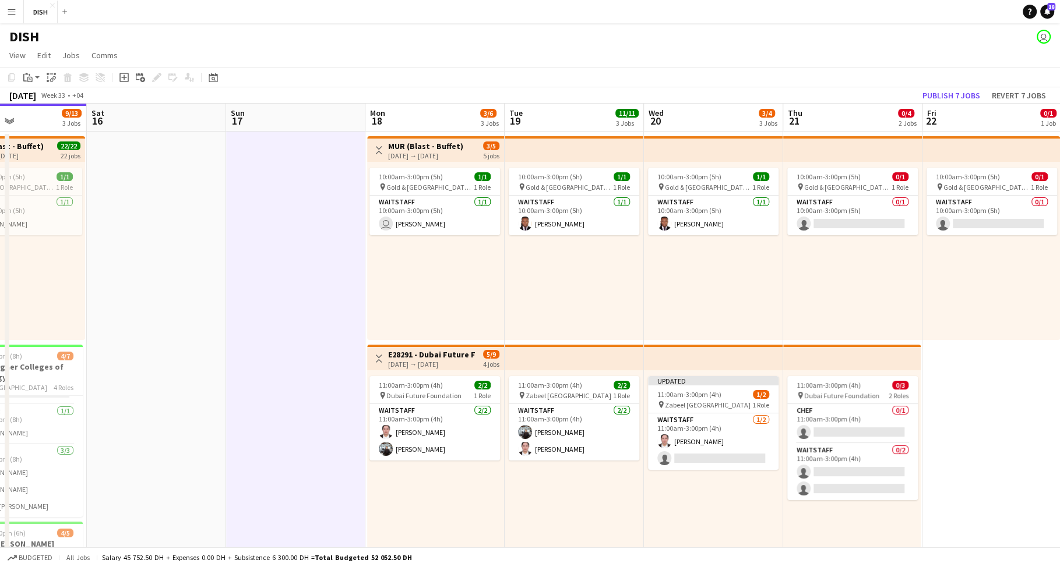
click at [420, 313] on div "10:00am-3:00pm (5h) 1/1 pin [GEOGRAPHIC_DATA], Sheikh Zayed Rd - Al Quoz - Al Q…" at bounding box center [435, 251] width 137 height 178
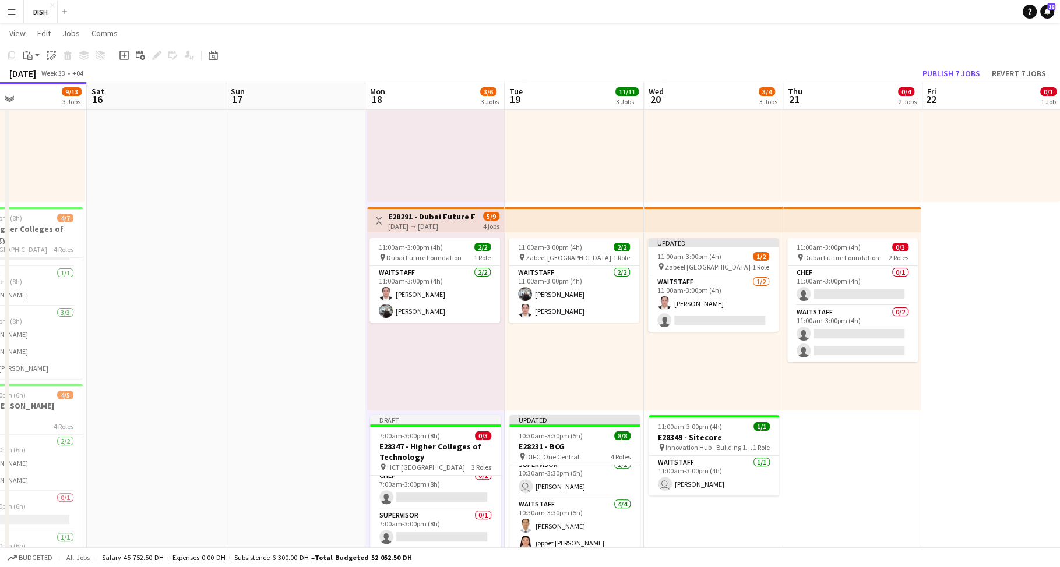
scroll to position [137, 0]
click at [448, 348] on div "11:00am-3:00pm (4h) 2/2 pin Dubai Future Foundation 1 Role Waitstaff [DATE] 11:…" at bounding box center [435, 321] width 137 height 178
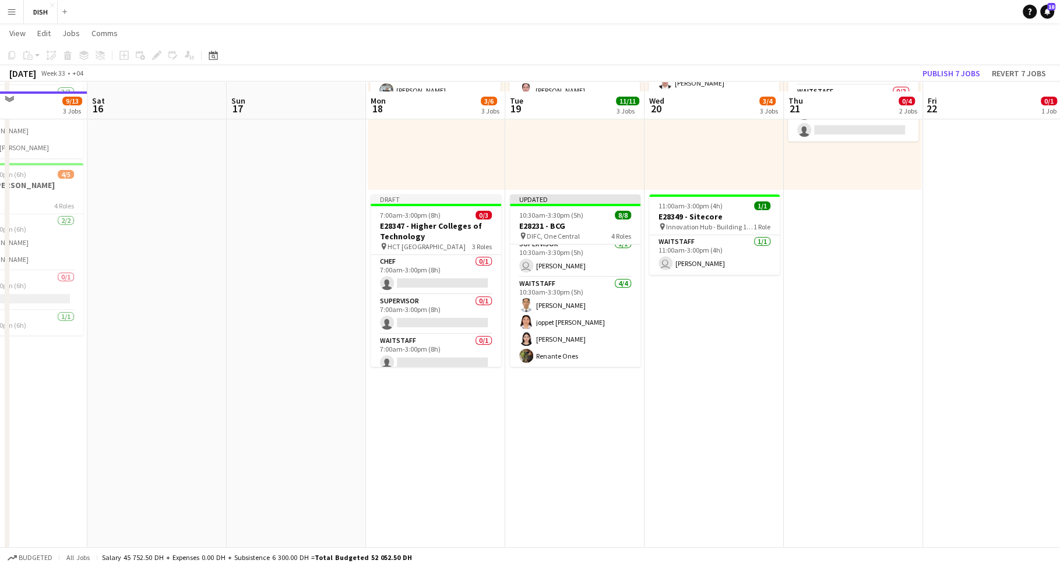
scroll to position [0, 0]
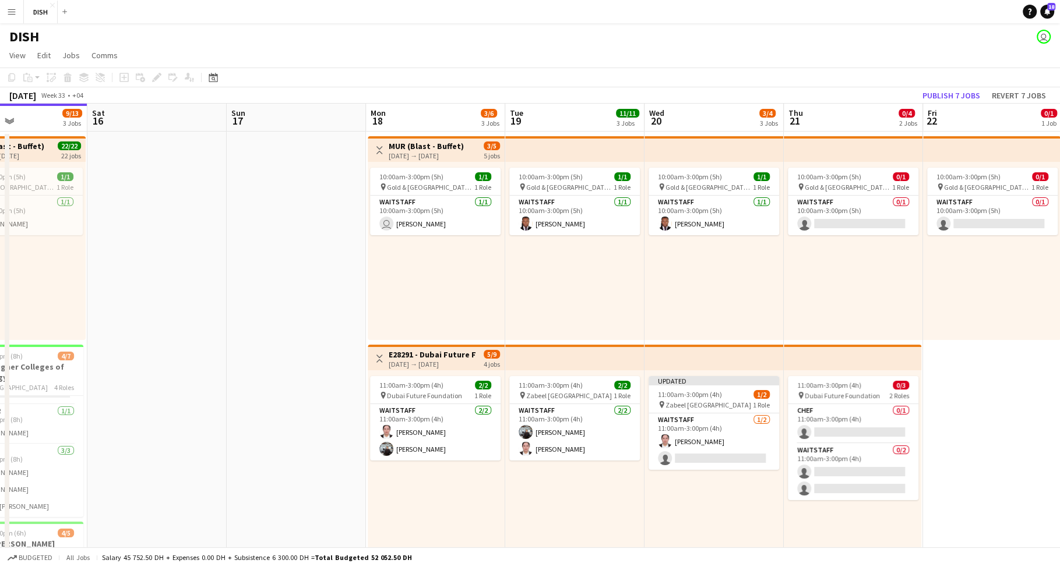
click at [340, 260] on app-date-cell at bounding box center [296, 547] width 139 height 830
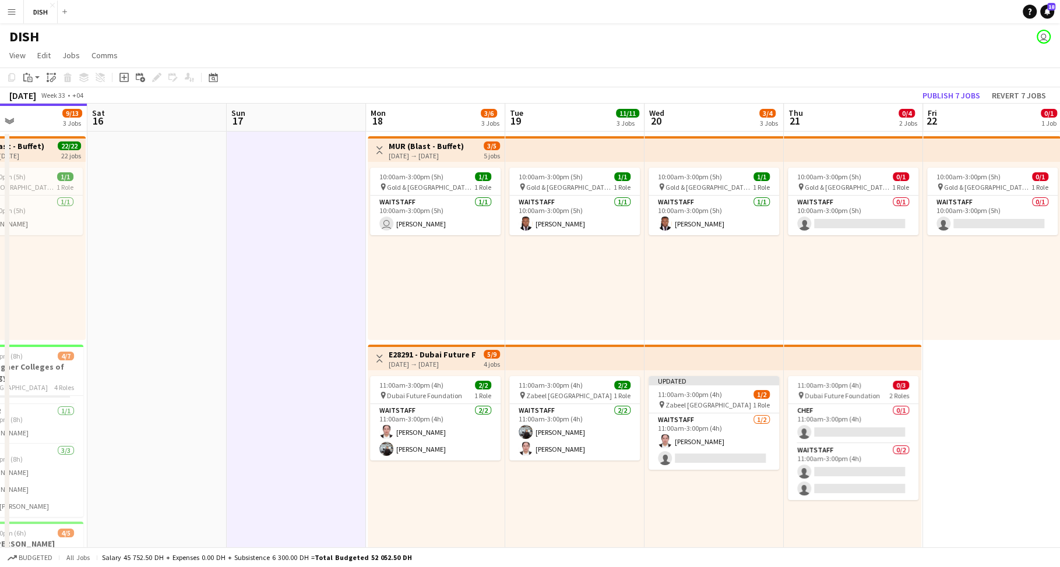
click at [342, 257] on app-date-cell at bounding box center [296, 547] width 139 height 830
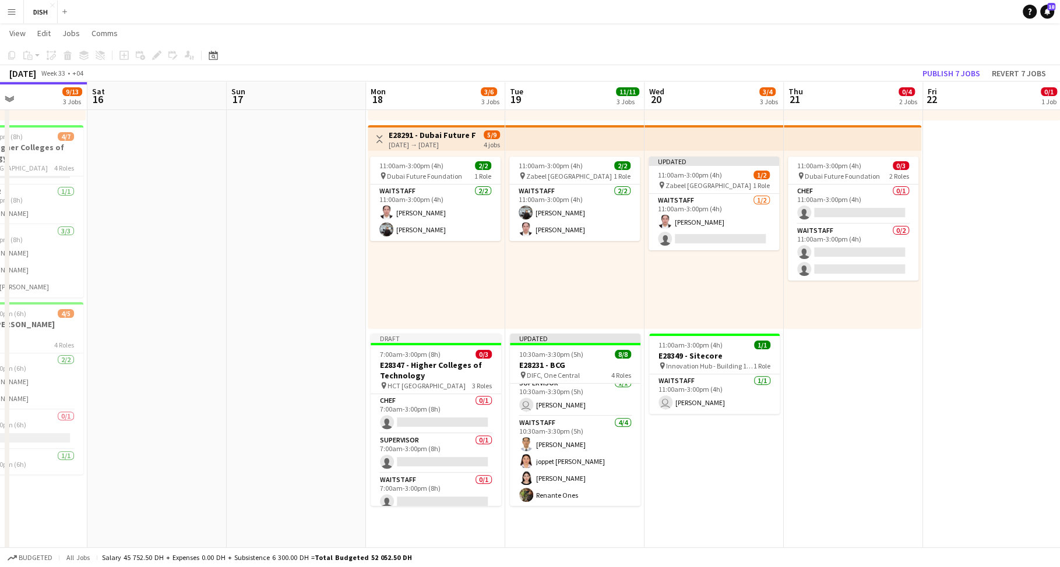
click at [308, 284] on app-date-cell at bounding box center [296, 327] width 139 height 830
